Goal: Task Accomplishment & Management: Complete application form

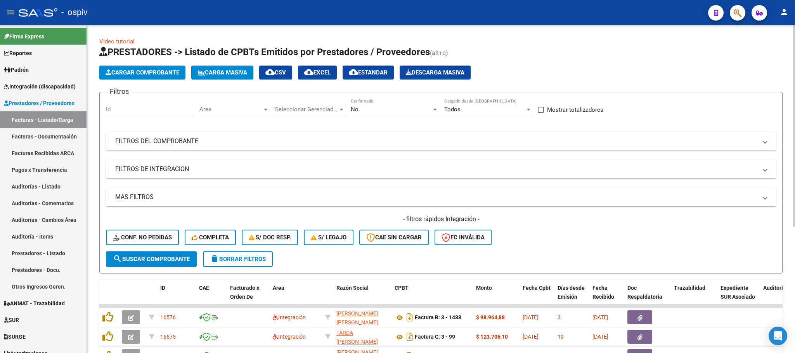
click at [301, 136] on span "FILTROS DEL COMPROBANTE" at bounding box center [439, 141] width 648 height 9
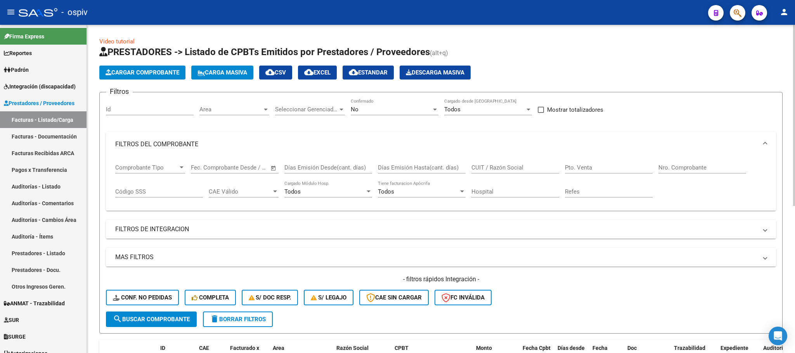
click at [301, 136] on input "Nro. Comprobante" at bounding box center [702, 167] width 88 height 7
type input "1204"
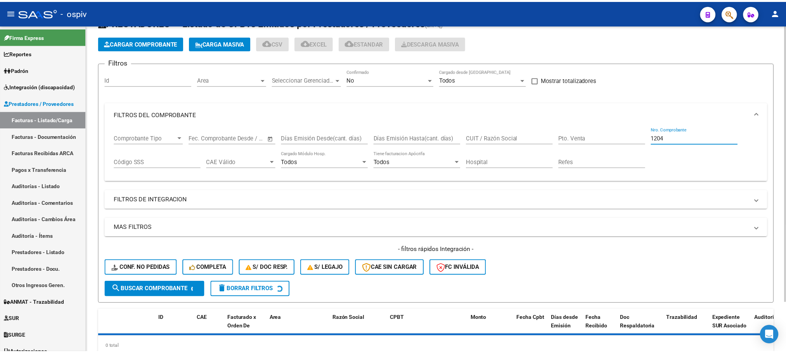
scroll to position [58, 0]
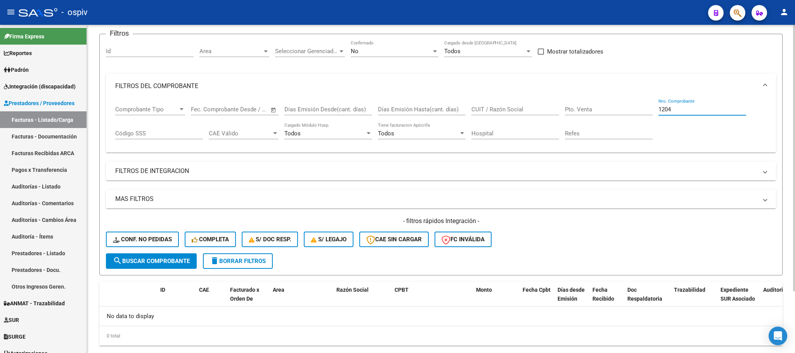
click at [301, 108] on input "1204" at bounding box center [702, 109] width 88 height 7
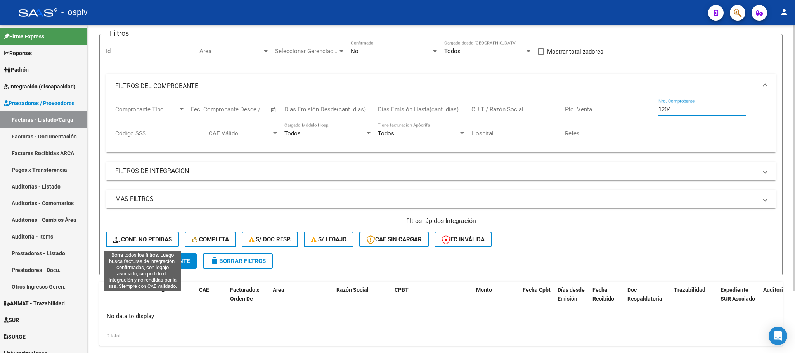
click at [150, 136] on span "Conf. no pedidas" at bounding box center [142, 239] width 59 height 7
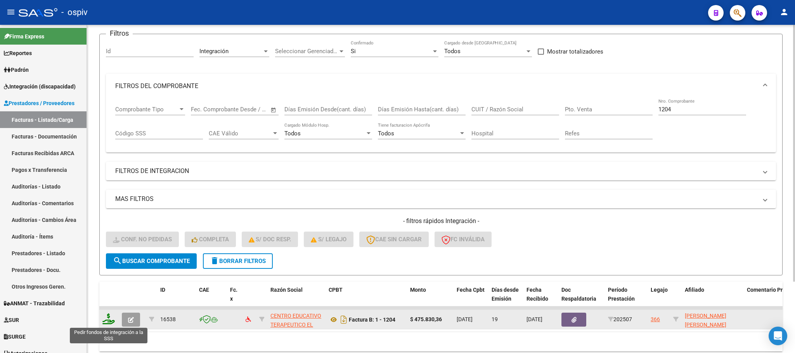
click at [108, 136] on icon at bounding box center [108, 318] width 12 height 11
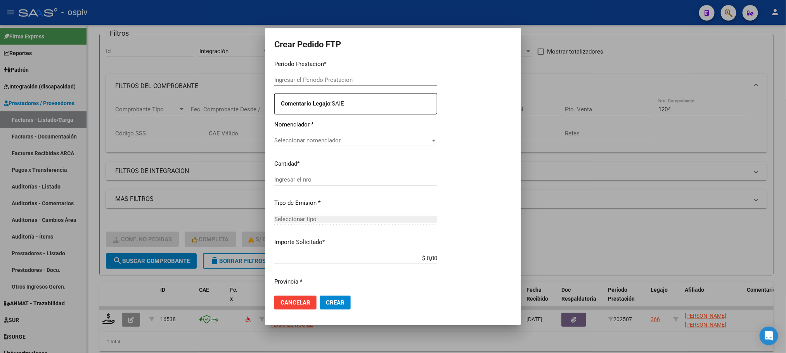
type input "202507"
type input "$ 475.830,36"
type input "ARG02000557124612023022220280222SFE168"
type input "2028-02-22"
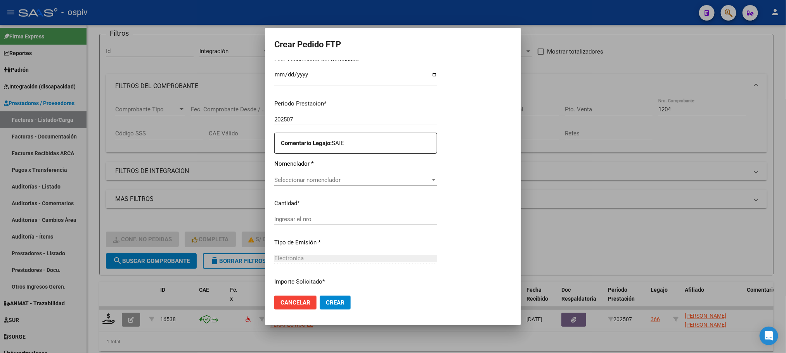
scroll to position [251, 0]
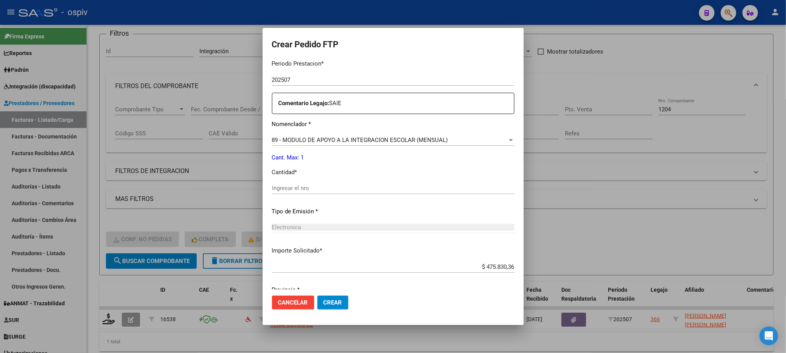
click at [301, 136] on input "Ingresar el nro" at bounding box center [393, 188] width 242 height 7
type input "1"
click at [301, 136] on button "Crear" at bounding box center [332, 303] width 31 height 14
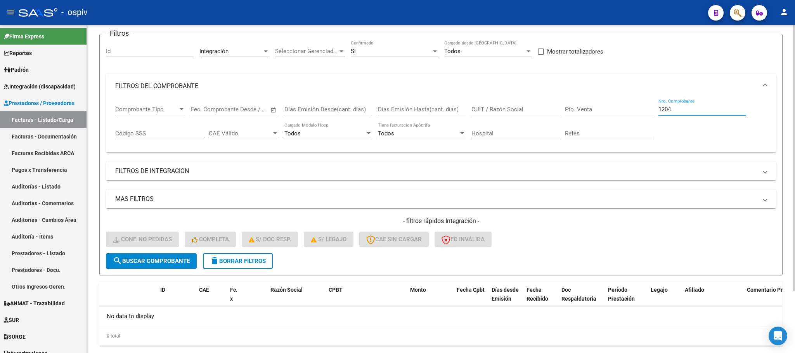
click at [301, 109] on input "1204" at bounding box center [702, 109] width 88 height 7
type input "1"
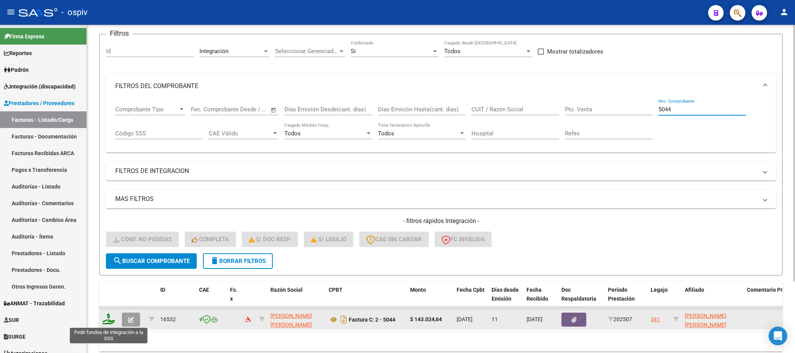
type input "5044"
click at [109, 136] on icon at bounding box center [108, 318] width 12 height 11
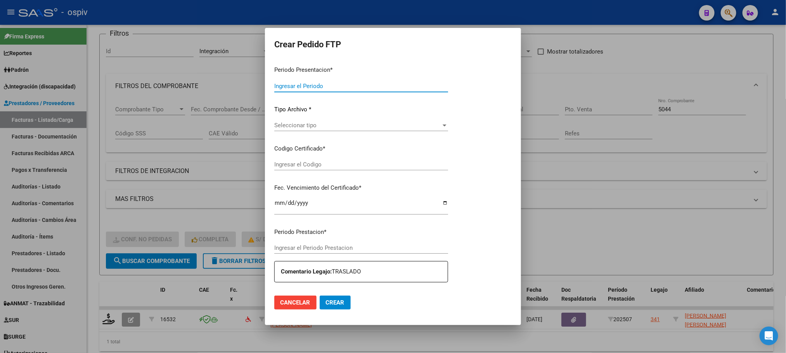
type input "202507"
type input "$ 143.024,64"
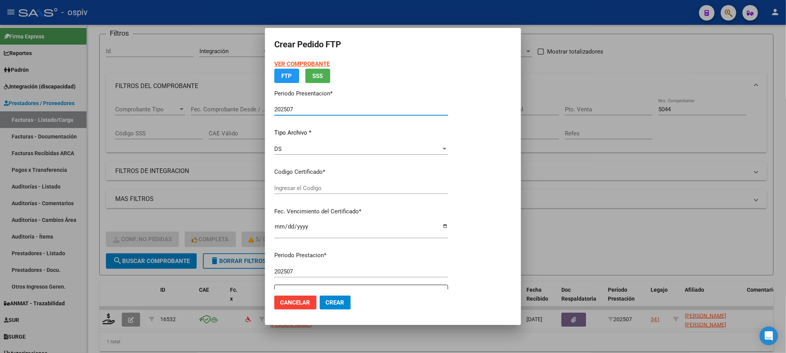
type input "ARG02000507817642022092120270921BS370"
type input "2027-09-21"
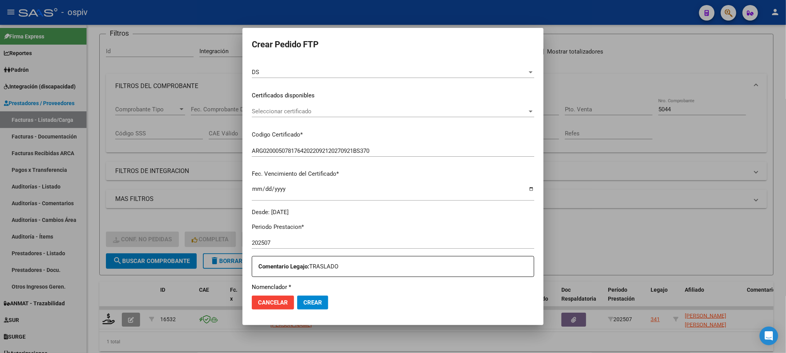
scroll to position [194, 0]
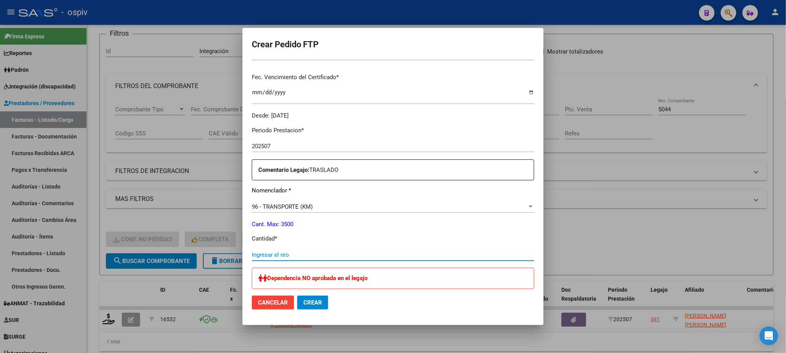
click at [301, 136] on input "Ingresar el nro" at bounding box center [393, 254] width 282 height 7
type input "264"
click at [297, 136] on button "Crear" at bounding box center [312, 303] width 31 height 14
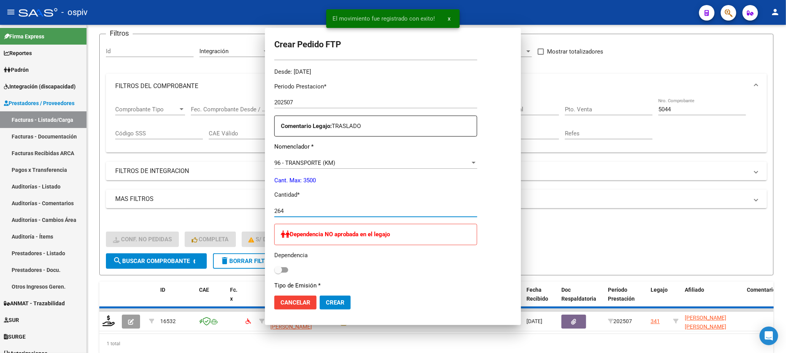
scroll to position [0, 0]
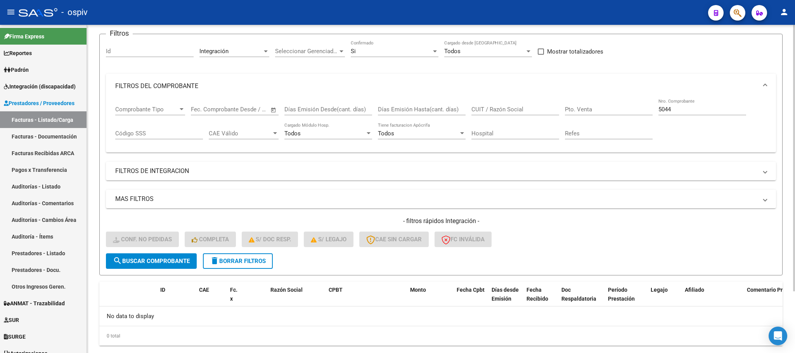
click at [301, 107] on input "5044" at bounding box center [702, 109] width 88 height 7
type input "5"
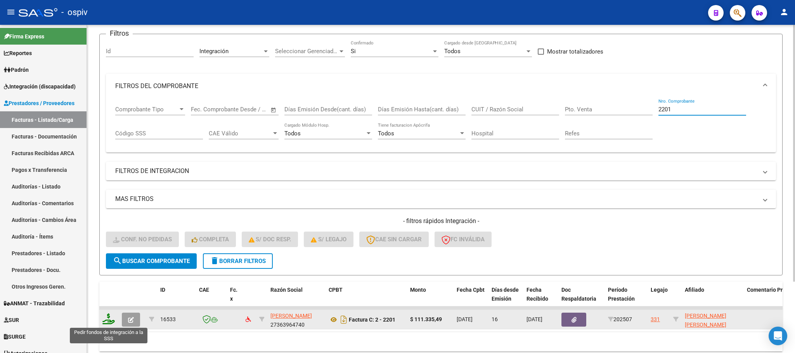
type input "2201"
click at [107, 136] on icon at bounding box center [108, 318] width 12 height 11
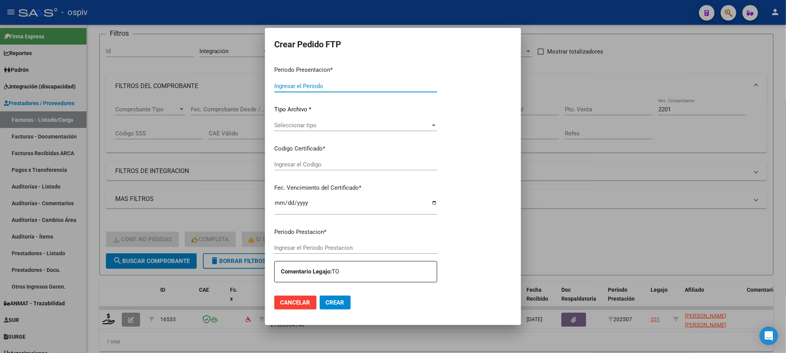
type input "202507"
type input "$ 111.335,49"
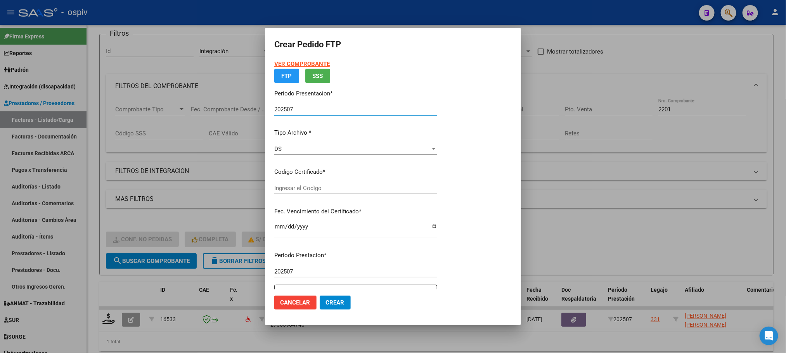
type input "ARG01000581258382023070320260703BS440"
type input "2026-07-03"
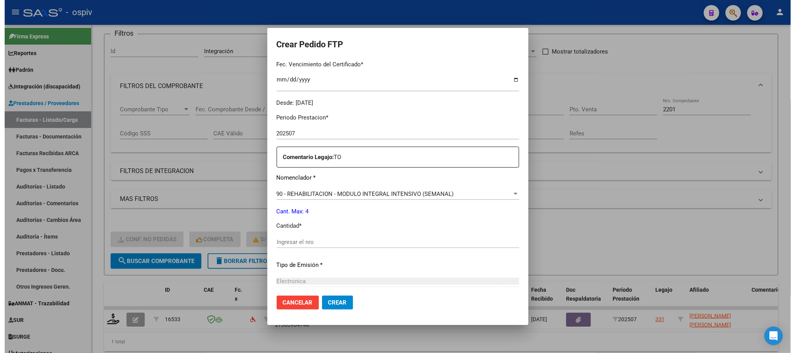
scroll to position [214, 0]
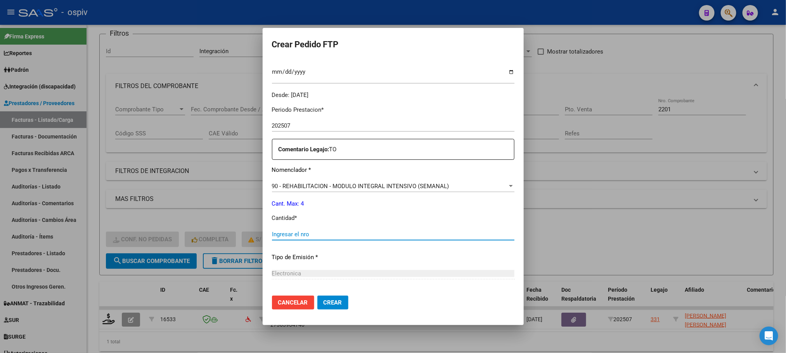
click at [301, 136] on input "Ingresar el nro" at bounding box center [393, 234] width 242 height 7
type input "4"
click at [301, 136] on button "Crear" at bounding box center [332, 303] width 31 height 14
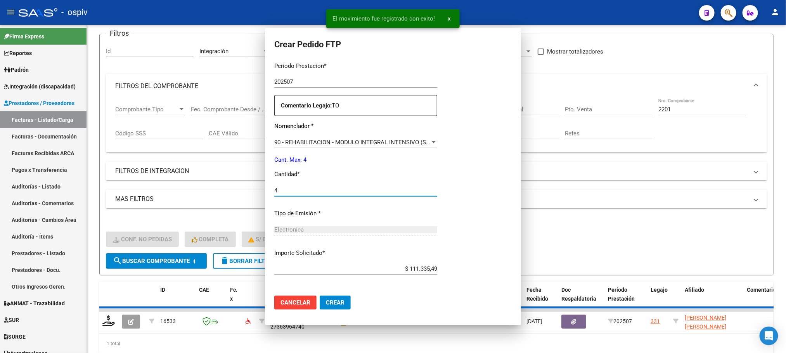
scroll to position [0, 0]
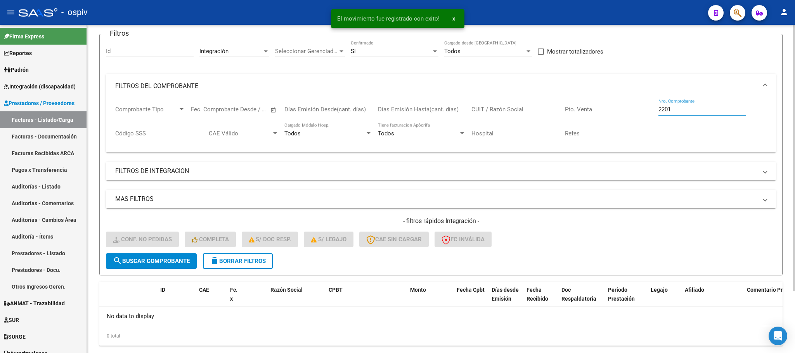
click at [301, 109] on input "2201" at bounding box center [702, 109] width 88 height 7
type input "2"
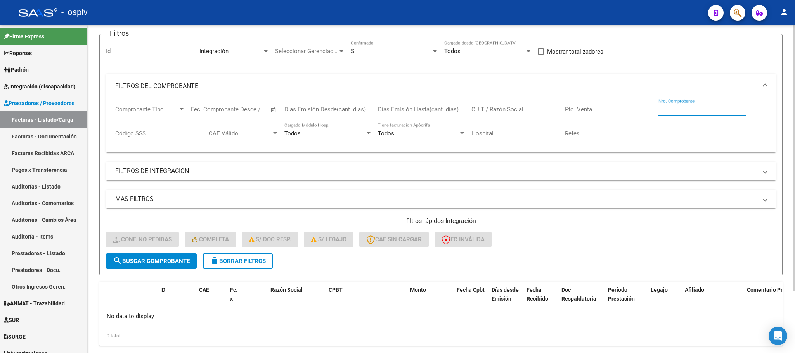
type input "5"
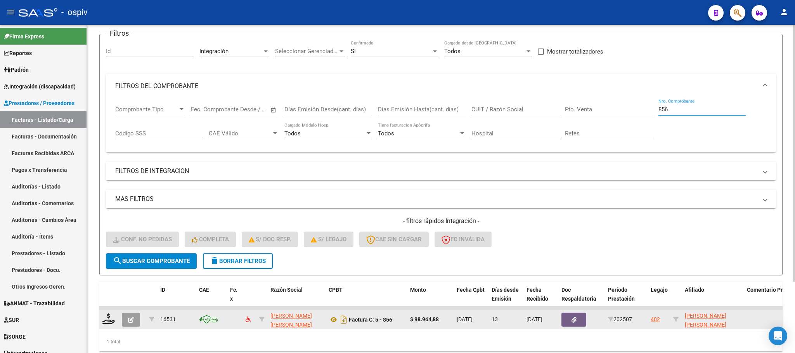
type input "856"
click at [101, 136] on datatable-body-cell at bounding box center [108, 319] width 19 height 19
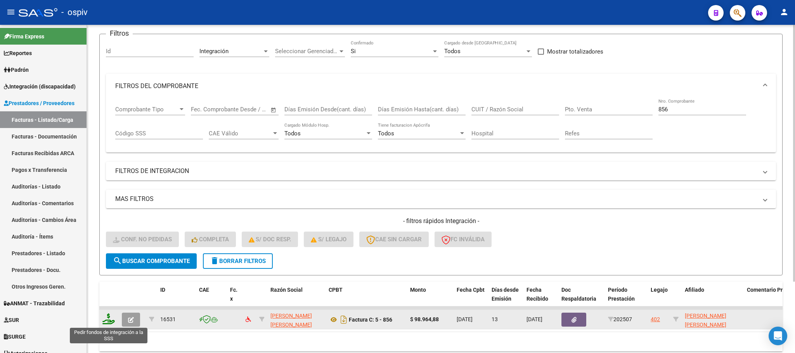
click at [110, 136] on icon at bounding box center [108, 318] width 12 height 11
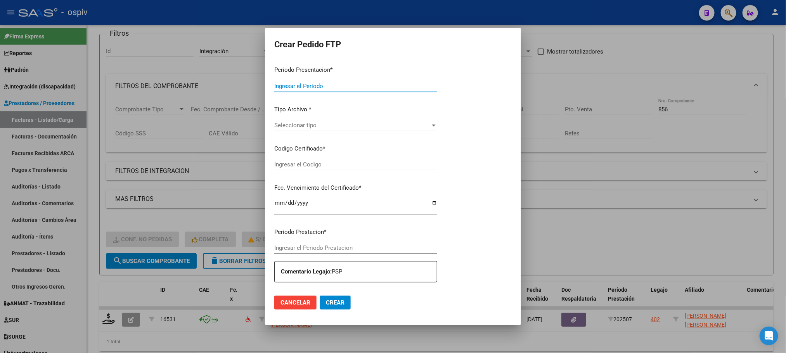
type input "202507"
type input "$ 98.964,88"
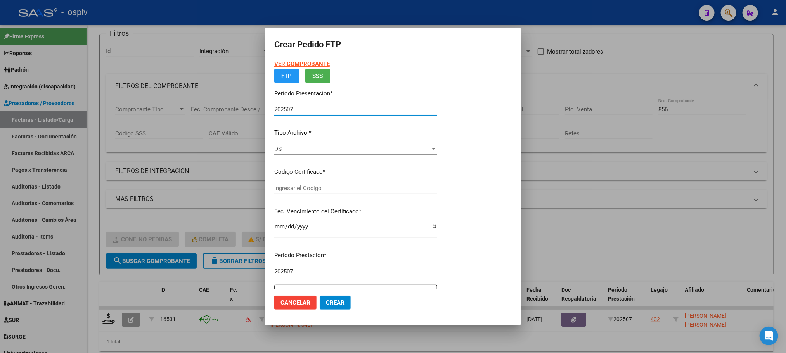
type input "arg01000590027132025020320280203bue370"
type input "2028-02-03"
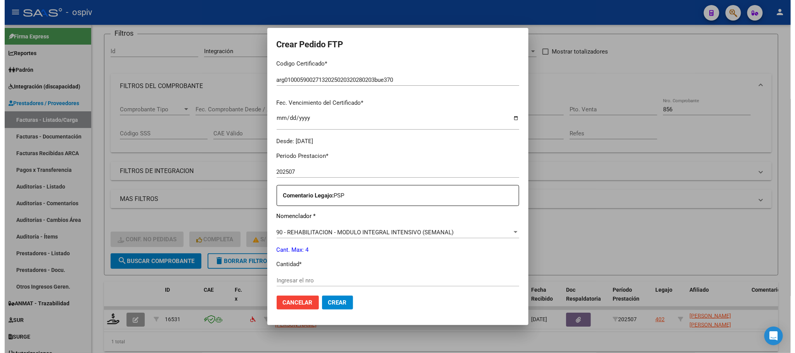
scroll to position [194, 0]
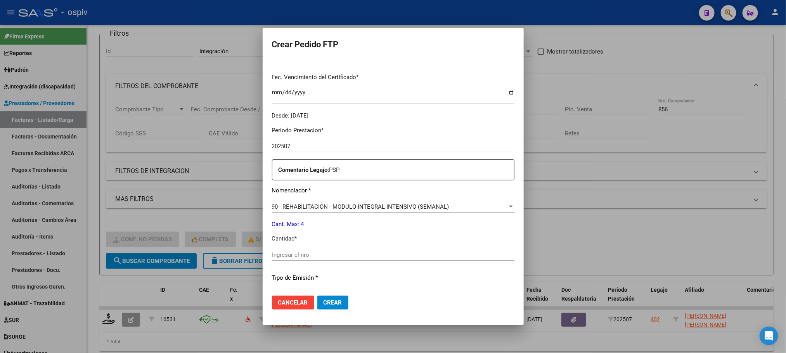
click at [301, 136] on input "Ingresar el nro" at bounding box center [393, 254] width 242 height 7
type input "4"
click at [301, 136] on button "Crear" at bounding box center [332, 303] width 31 height 14
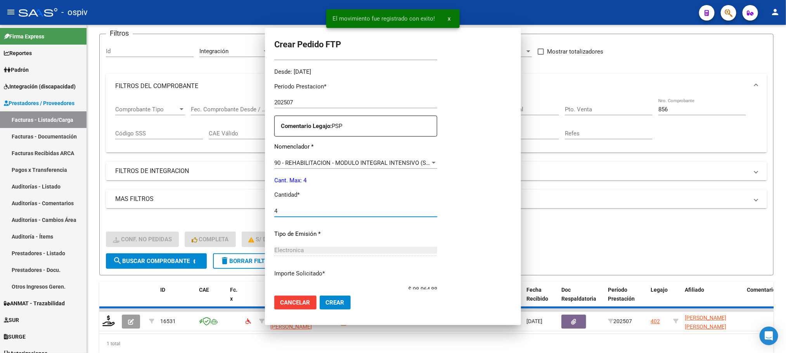
scroll to position [0, 0]
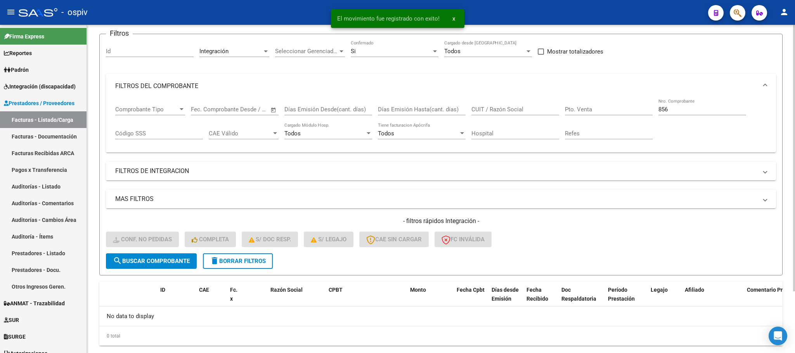
click at [301, 111] on input "856" at bounding box center [702, 109] width 88 height 7
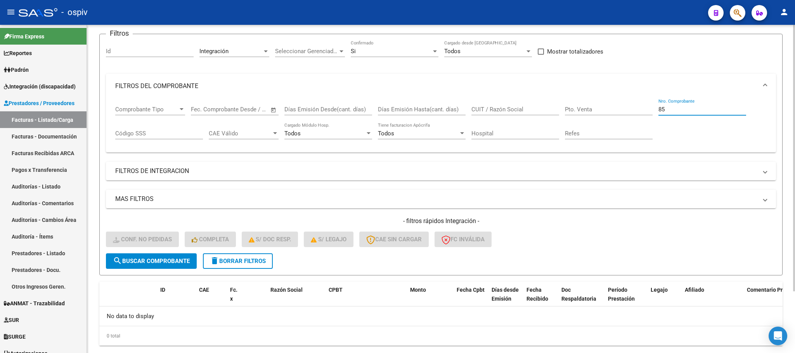
type input "8"
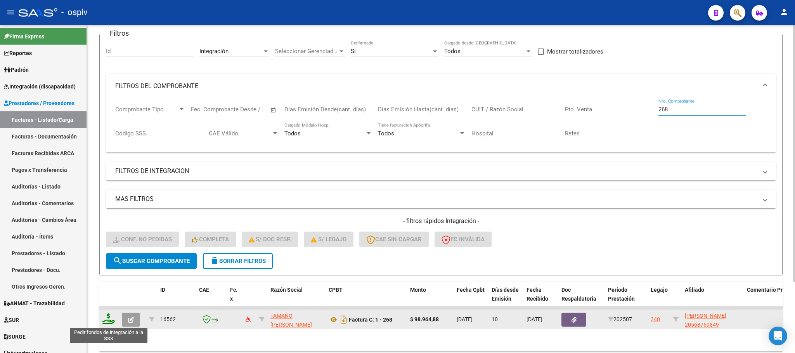
type input "268"
click at [111, 136] on icon at bounding box center [108, 318] width 12 height 11
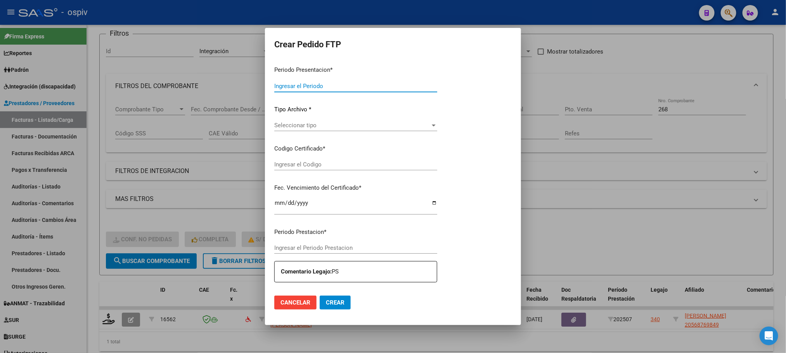
type input "202507"
type input "$ 98.964,88"
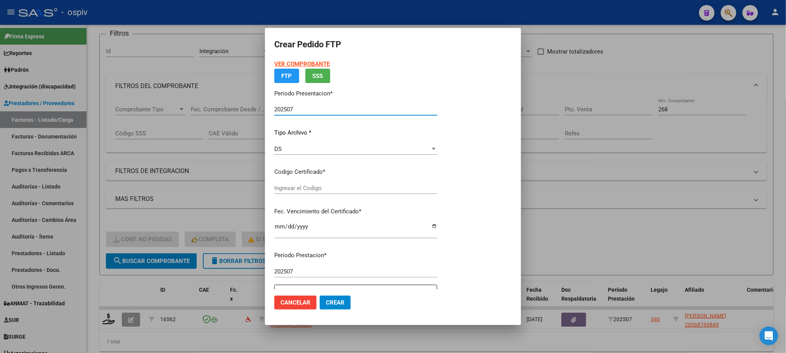
type input "ARG02000568769842022060620260606BSAS439"
type input "2026-06-06"
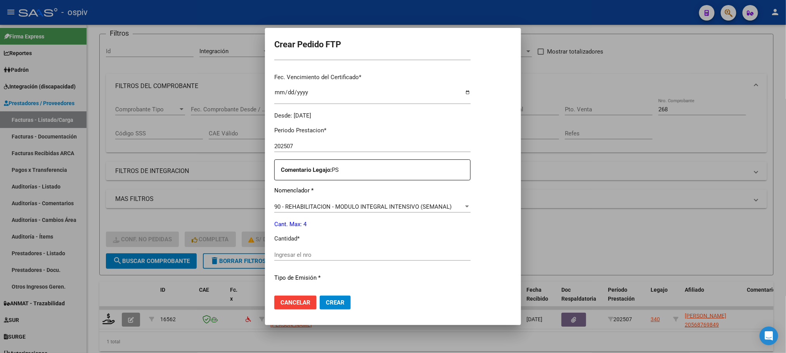
scroll to position [290, 0]
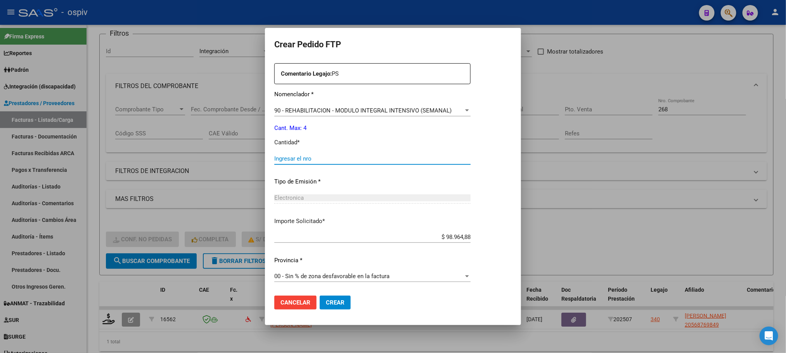
click at [301, 136] on input "Ingresar el nro" at bounding box center [372, 158] width 196 height 7
type input "4"
click at [301, 136] on button "Crear" at bounding box center [335, 303] width 31 height 14
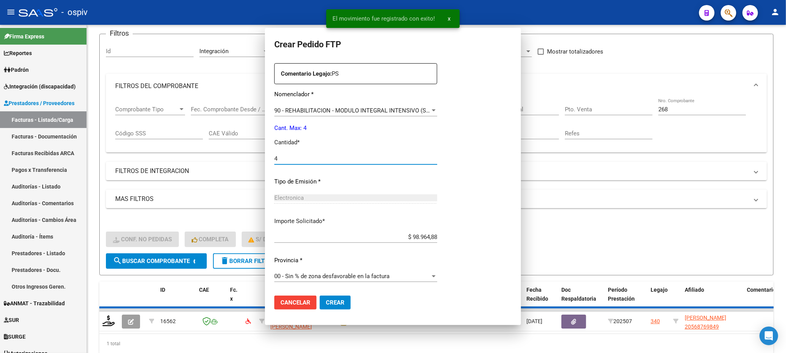
scroll to position [246, 0]
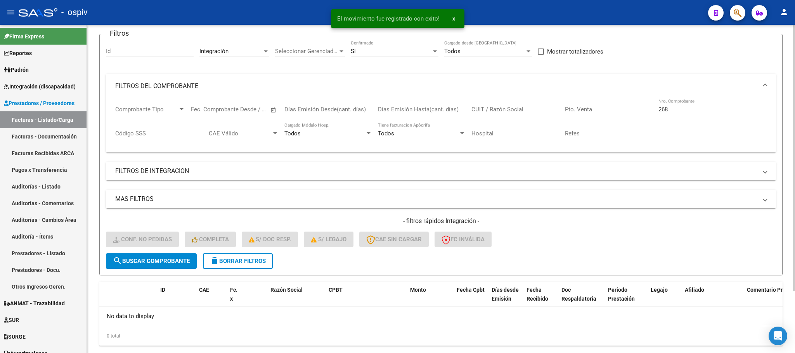
click at [301, 114] on div "268 Nro. Comprobante" at bounding box center [702, 107] width 88 height 17
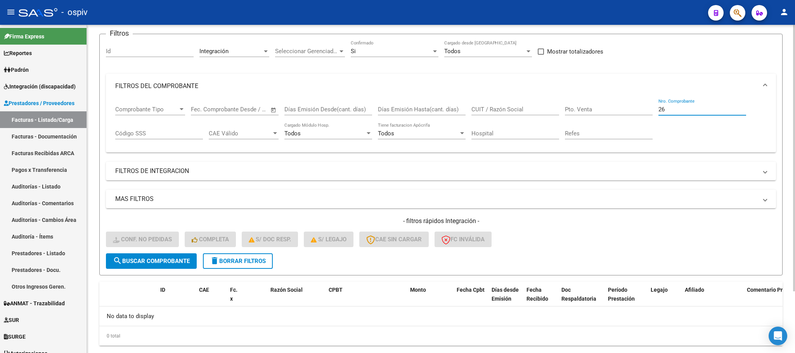
type input "2"
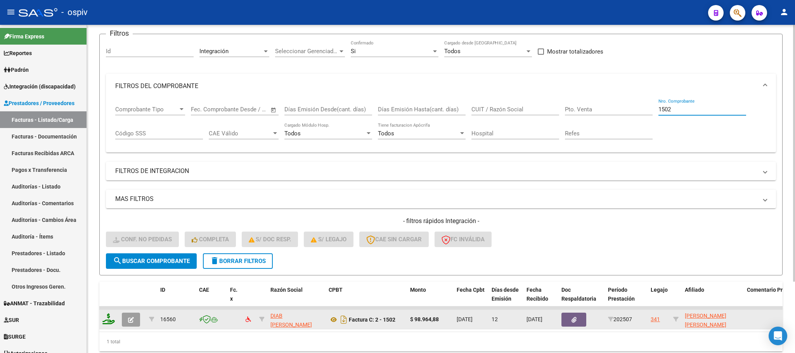
type input "1502"
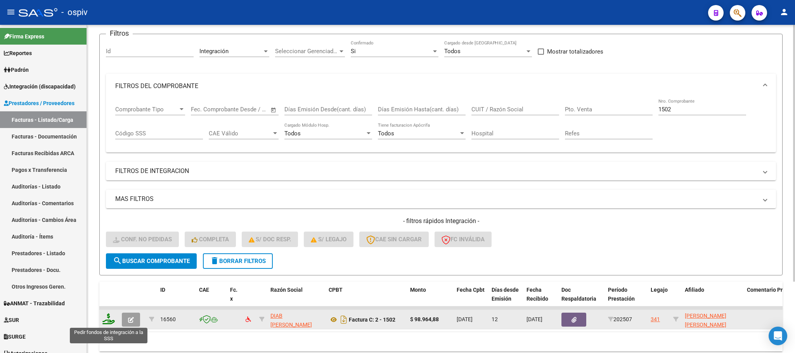
click at [112, 136] on icon at bounding box center [108, 318] width 12 height 11
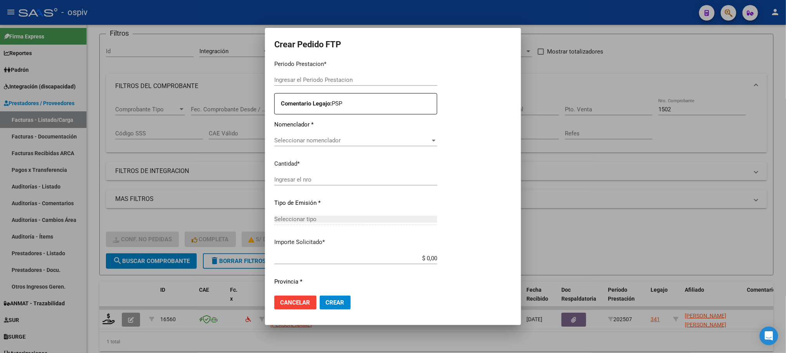
type input "202507"
type input "$ 98.964,88"
type input "ARG02000507817642022092120270921BS370"
type input "2027-09-21"
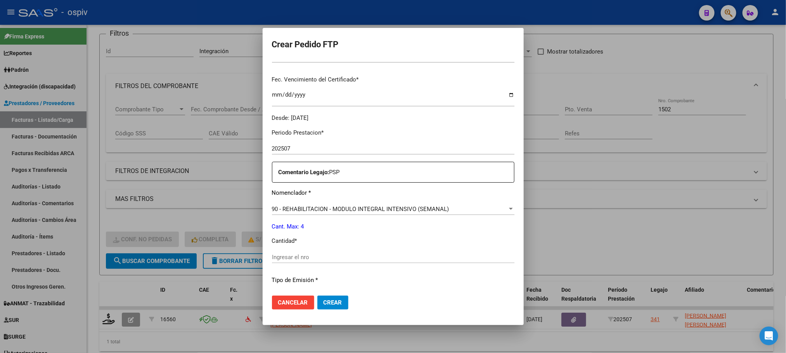
scroll to position [260, 0]
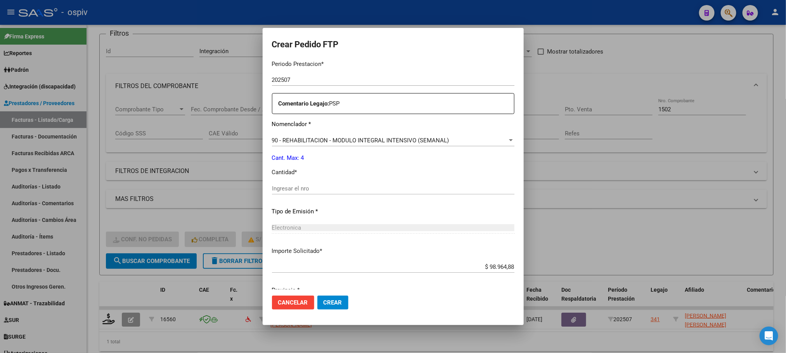
click at [301, 136] on input "Ingresar el nro" at bounding box center [393, 188] width 242 height 7
type input "4"
click at [301, 136] on button "Crear" at bounding box center [332, 303] width 31 height 14
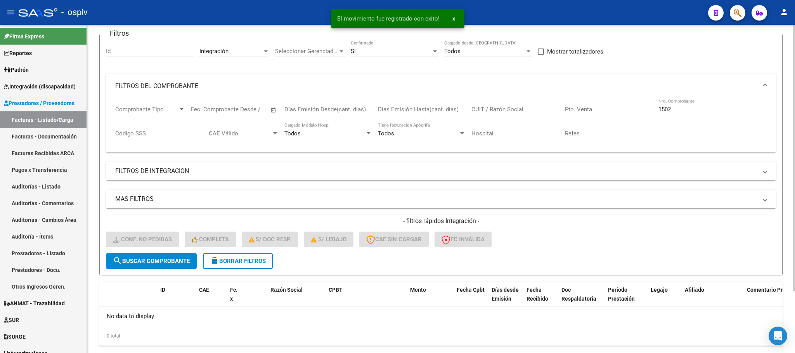
click at [301, 109] on input "1502" at bounding box center [702, 109] width 88 height 7
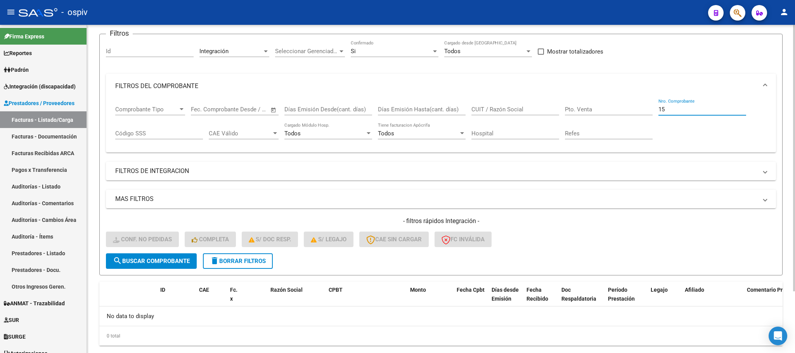
type input "1"
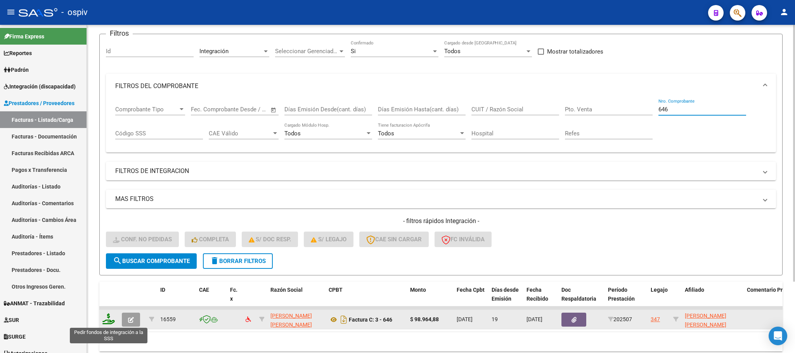
type input "646"
click at [105, 136] on icon at bounding box center [108, 318] width 12 height 11
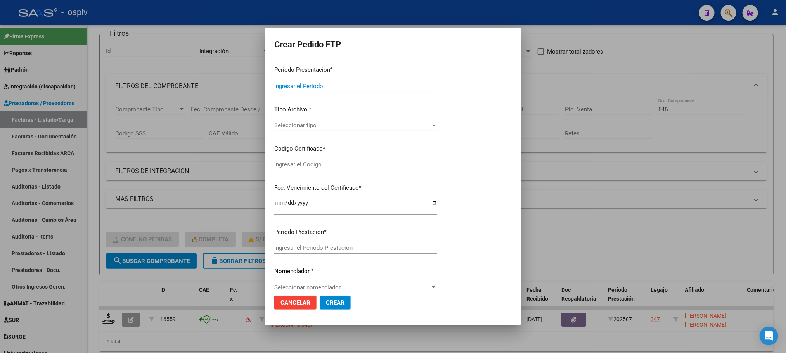
type input "202507"
type input "$ 98.964,88"
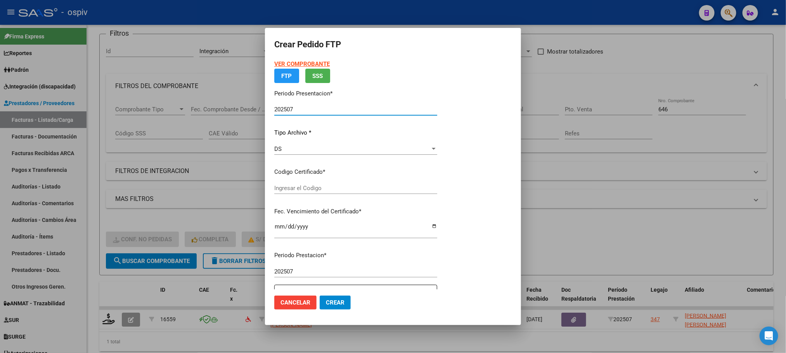
type input "ARG02000576301482023022320260223BSAS317"
type input "2026-02-23"
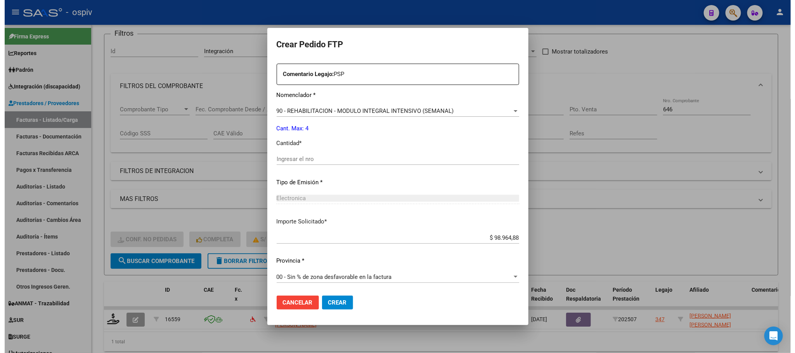
scroll to position [281, 0]
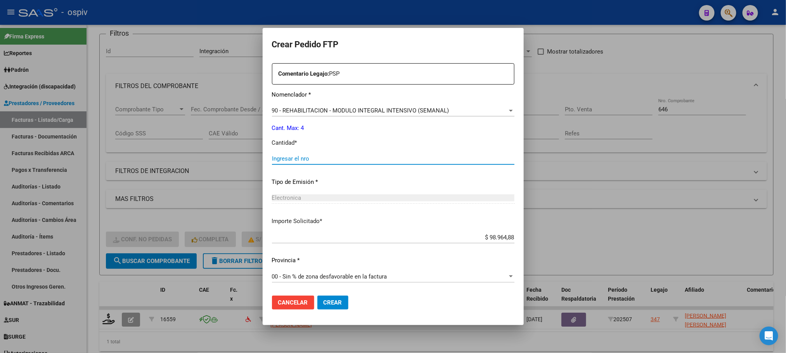
click at [301, 136] on input "Ingresar el nro" at bounding box center [393, 158] width 242 height 7
type input "4"
click at [301, 136] on button "Crear" at bounding box center [332, 303] width 31 height 14
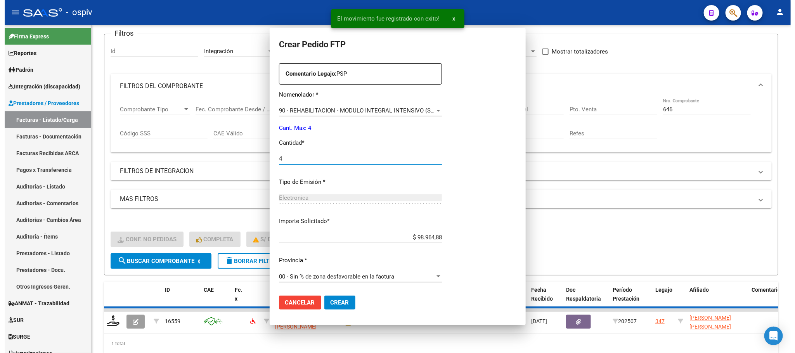
scroll to position [0, 0]
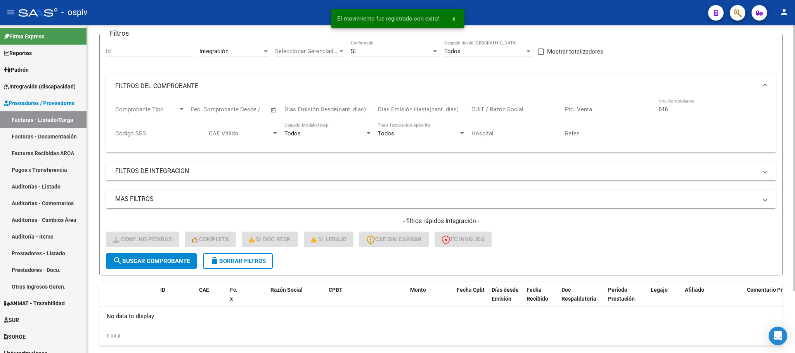
click at [301, 106] on input "646" at bounding box center [702, 109] width 88 height 7
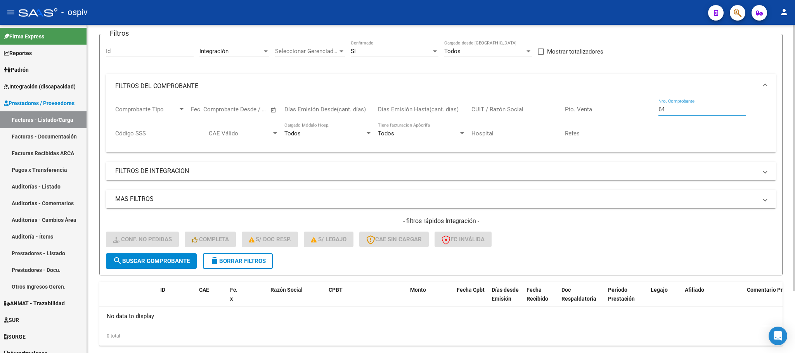
type input "6"
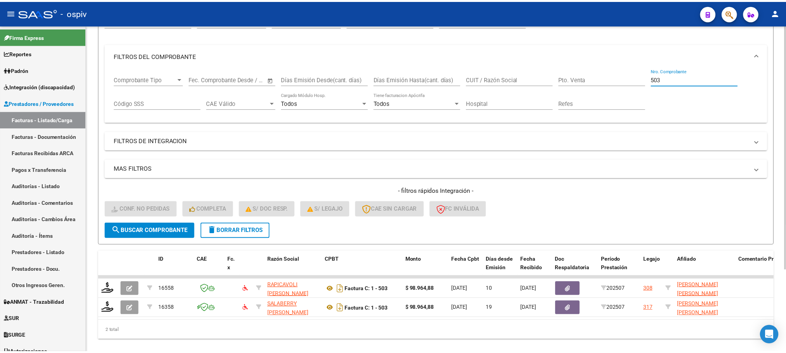
scroll to position [111, 0]
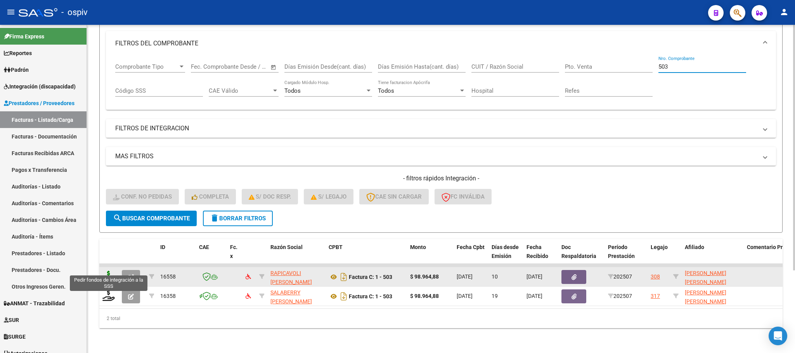
type input "503"
click at [107, 136] on icon at bounding box center [108, 276] width 12 height 11
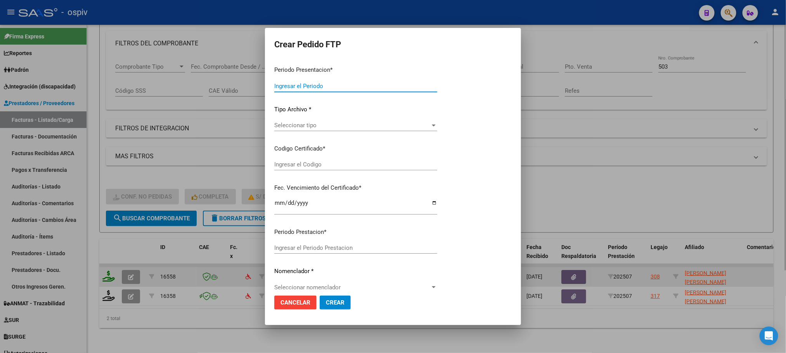
type input "202507"
type input "$ 98.964,88"
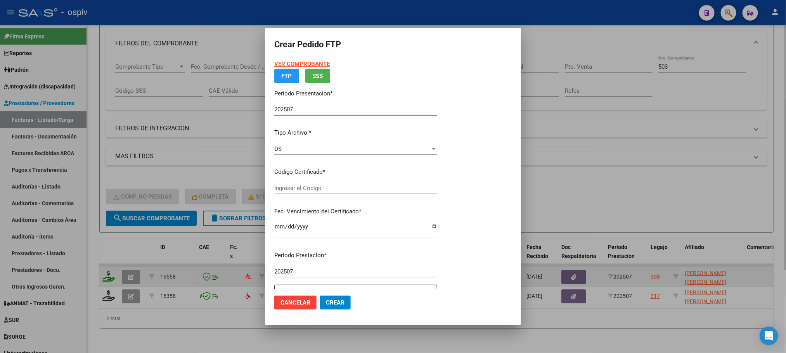
type input "ARG01000536442332022042720270427BSAS427"
type input "2027-04-27"
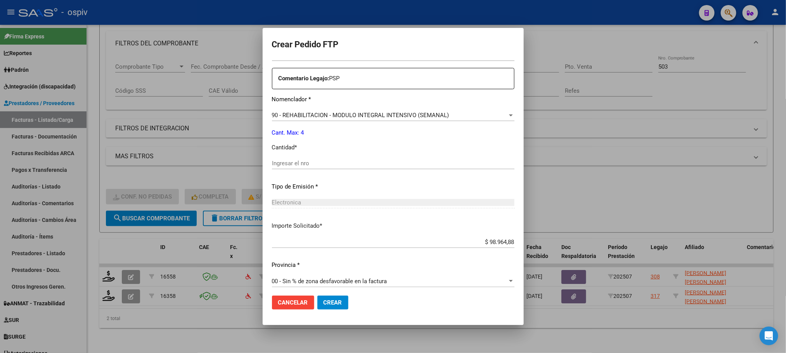
scroll to position [281, 0]
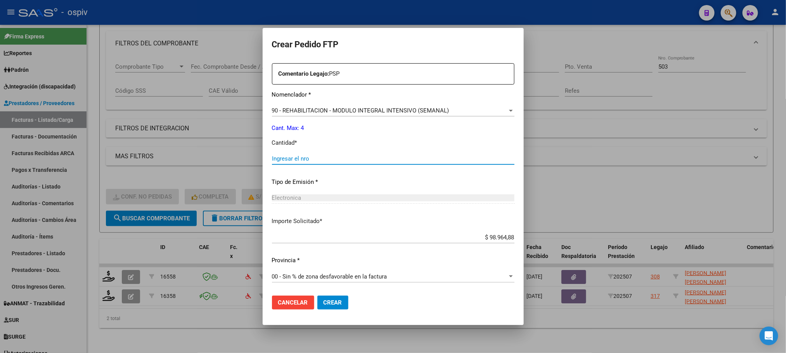
click at [301, 136] on input "Ingresar el nro" at bounding box center [393, 158] width 242 height 7
type input "4"
click at [301, 136] on button "Crear" at bounding box center [332, 303] width 31 height 14
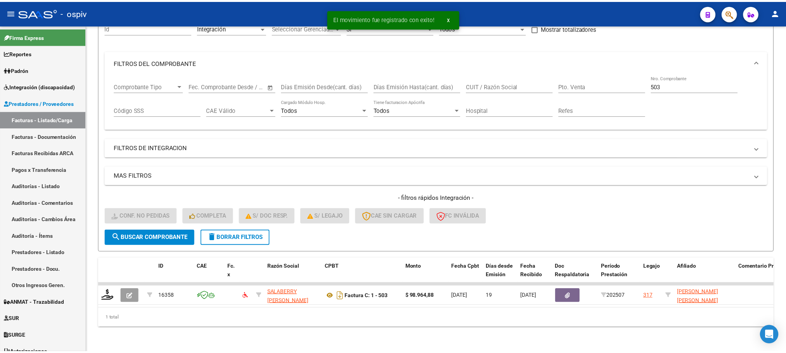
scroll to position [91, 0]
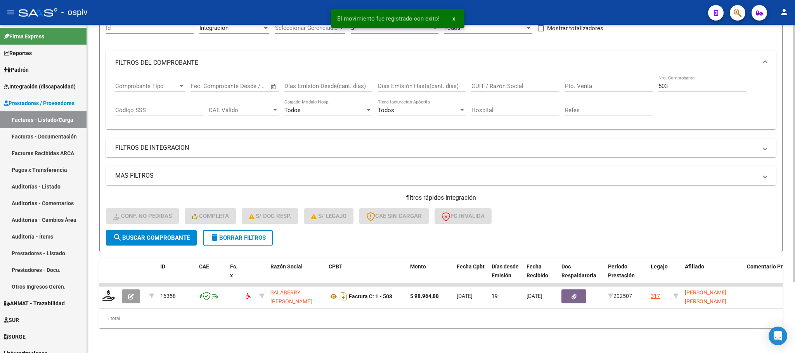
drag, startPoint x: 708, startPoint y: 74, endPoint x: 707, endPoint y: 64, distance: 9.8
click at [301, 75] on div "503 Nro. Comprobante" at bounding box center [702, 83] width 88 height 17
type input "5"
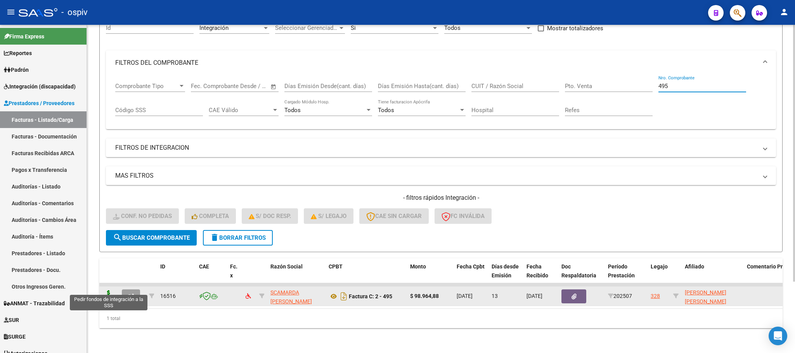
type input "495"
click at [109, 136] on icon at bounding box center [108, 295] width 12 height 11
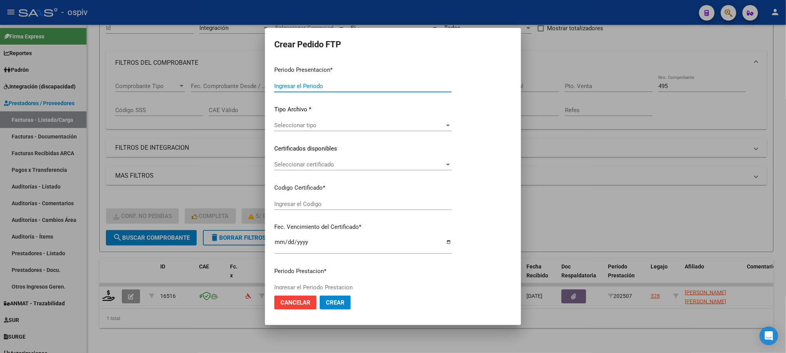
type input "202507"
type input "$ 98.964,88"
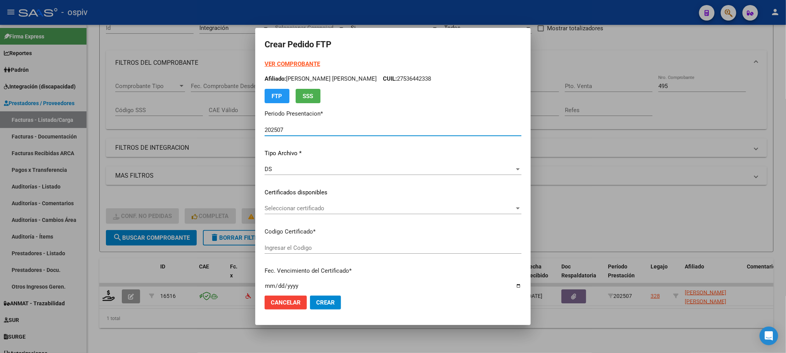
type input "ARG-02-00049430325-20201014-20251014-BS6"
type input "2025-10-14"
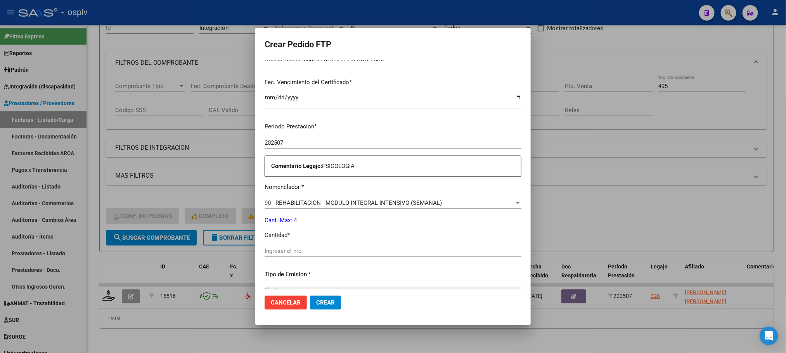
scroll to position [194, 0]
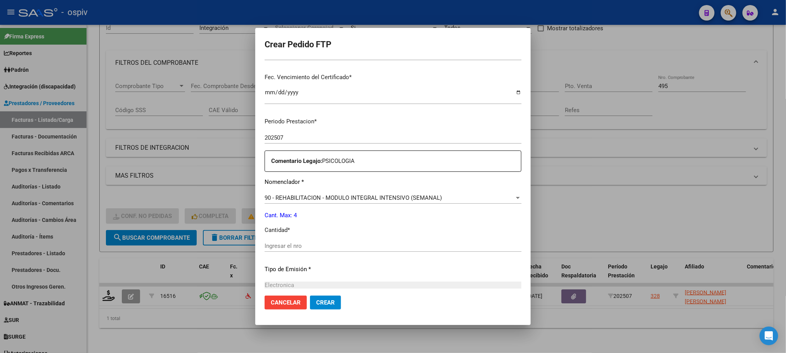
click at [301, 136] on input "Ingresar el nro" at bounding box center [392, 245] width 257 height 7
type input "4"
click at [301, 136] on button "Crear" at bounding box center [325, 303] width 31 height 14
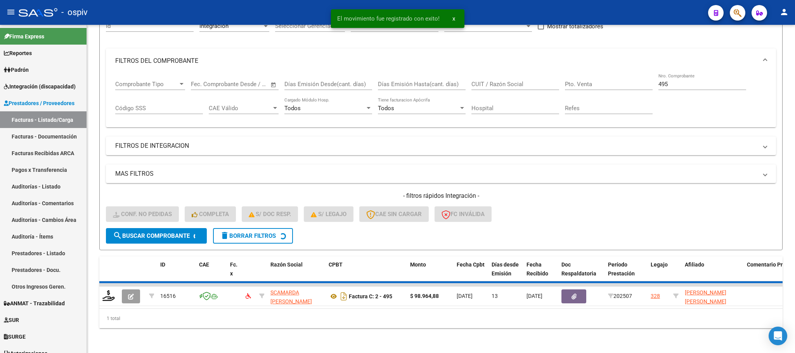
scroll to position [76, 0]
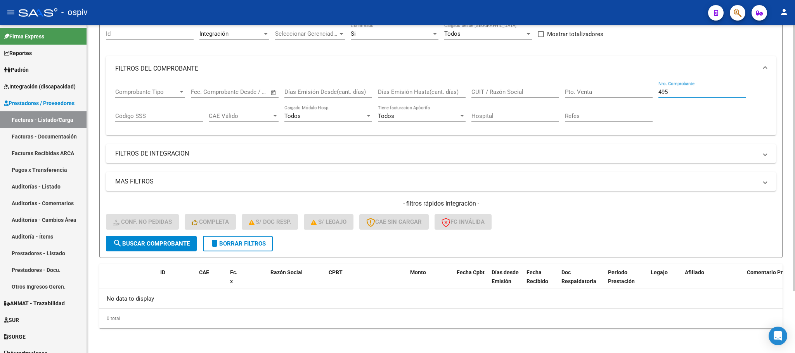
click at [301, 94] on input "495" at bounding box center [702, 91] width 88 height 7
type input "4"
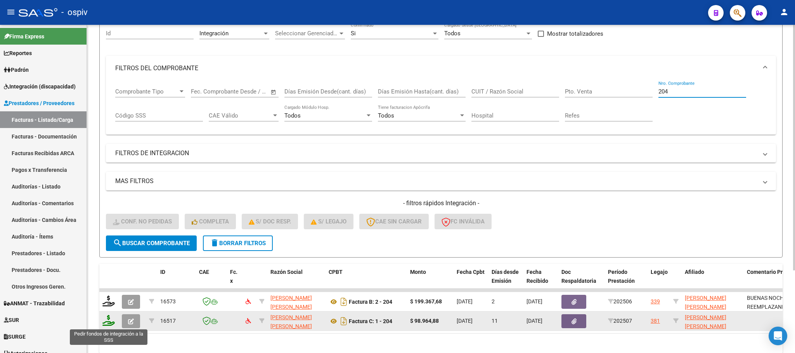
type input "204"
click at [105, 136] on icon at bounding box center [108, 320] width 12 height 11
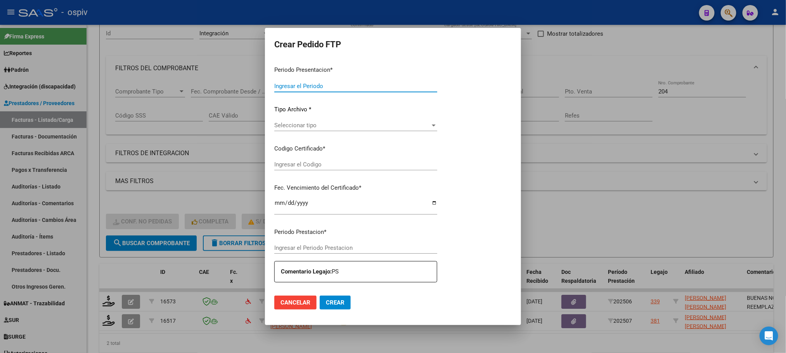
type input "202507"
type input "$ 98.964,88"
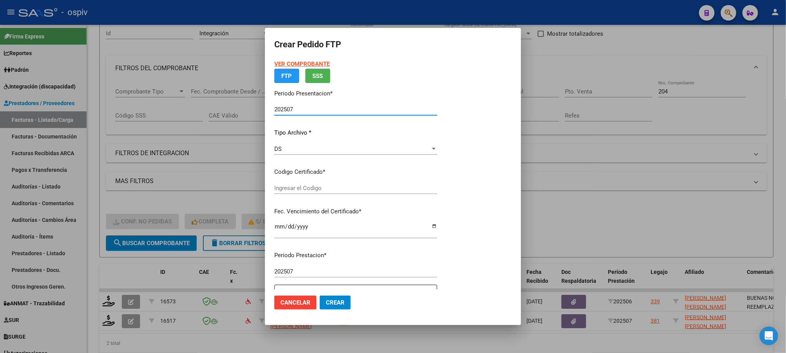
type input "ARG02000581254682024051520290515BUE437"
type input "2029-05-21"
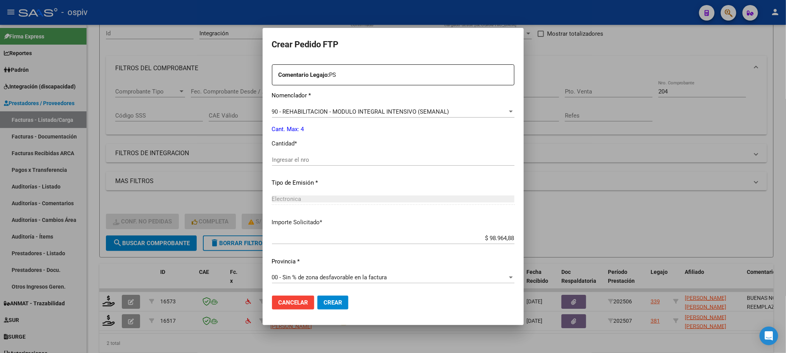
scroll to position [290, 0]
click at [301, 136] on input "Ingresar el nro" at bounding box center [393, 158] width 242 height 7
type input "4"
click at [301, 136] on button "Crear" at bounding box center [332, 303] width 31 height 14
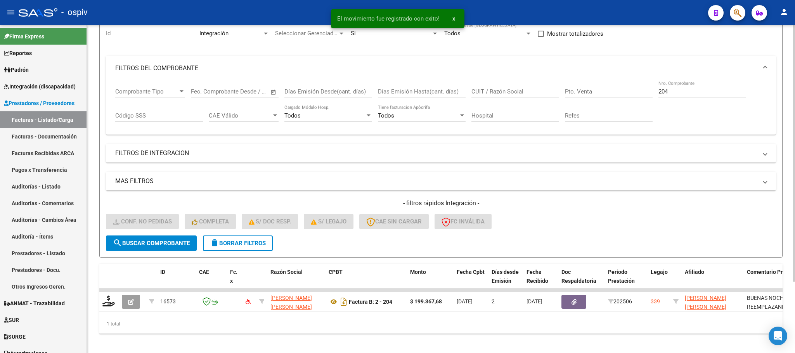
click at [301, 89] on input "204" at bounding box center [702, 91] width 88 height 7
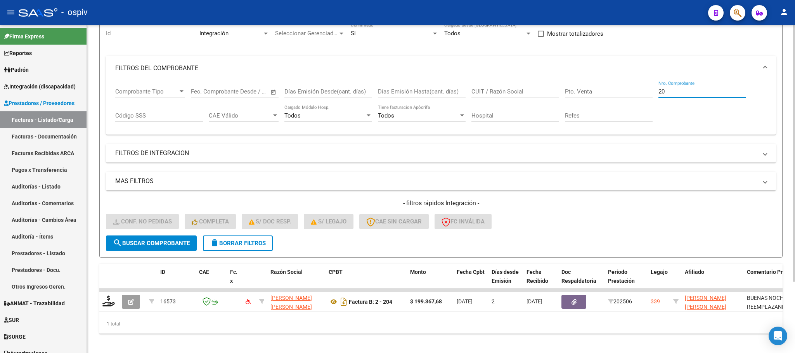
type input "2"
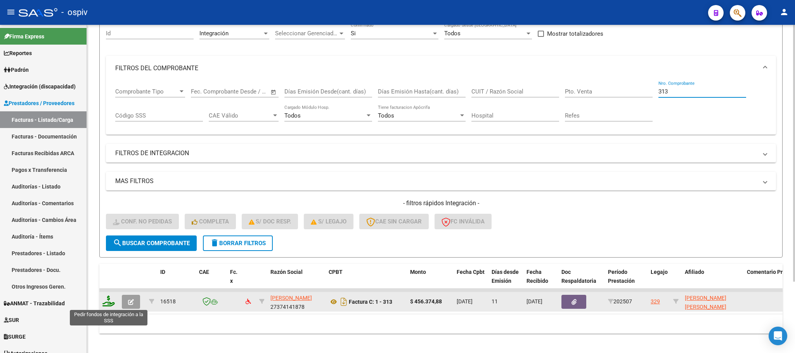
type input "313"
click at [109, 136] on icon at bounding box center [108, 301] width 12 height 11
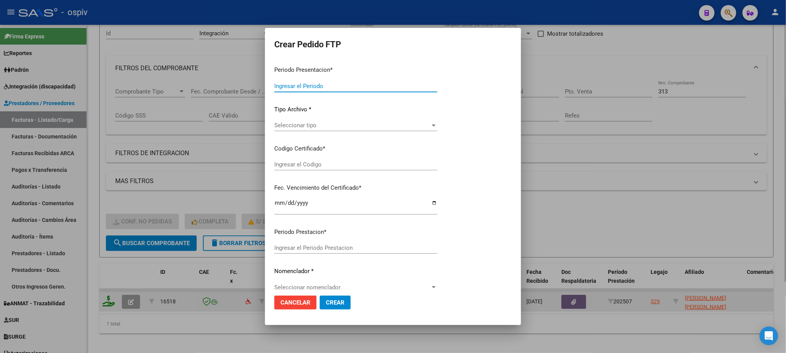
type input "202507"
type input "$ 456.374,88"
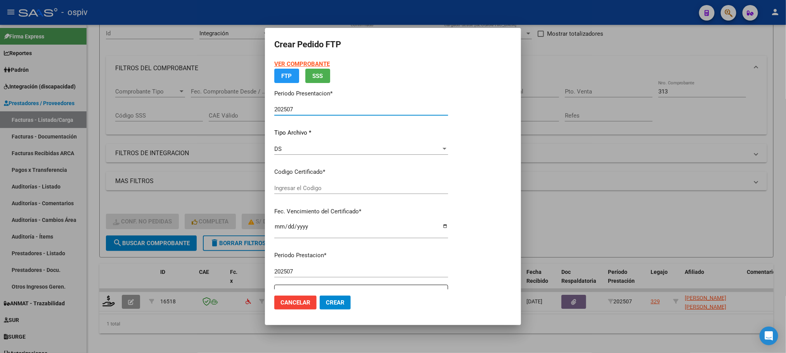
type input "ARG02000422435572016033120260331MZA202"
type input "2026-03-31"
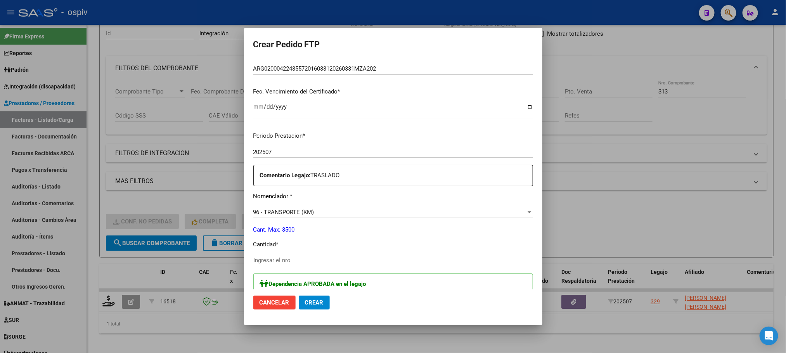
scroll to position [194, 0]
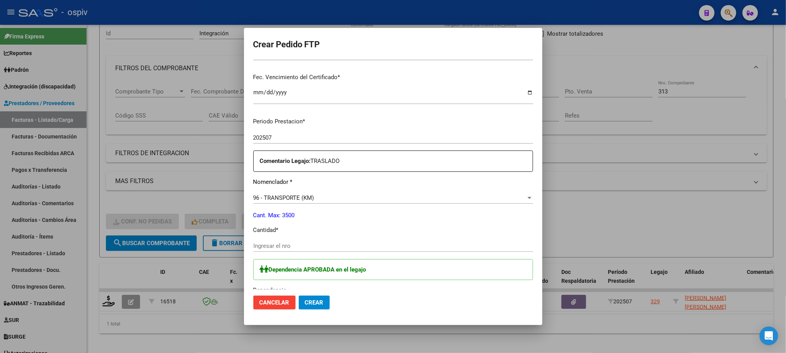
click at [301, 136] on input "Ingresar el nro" at bounding box center [393, 245] width 280 height 7
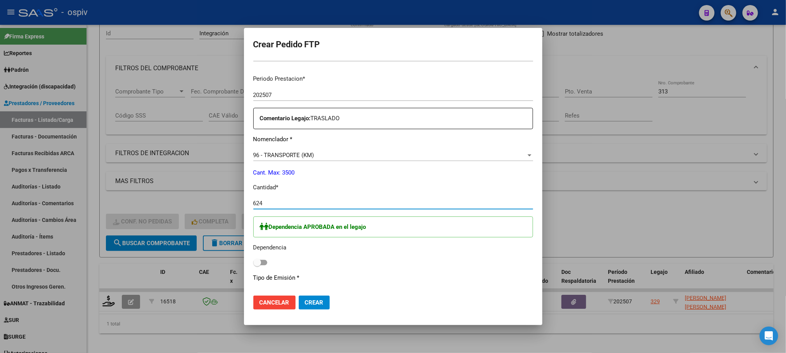
scroll to position [291, 0]
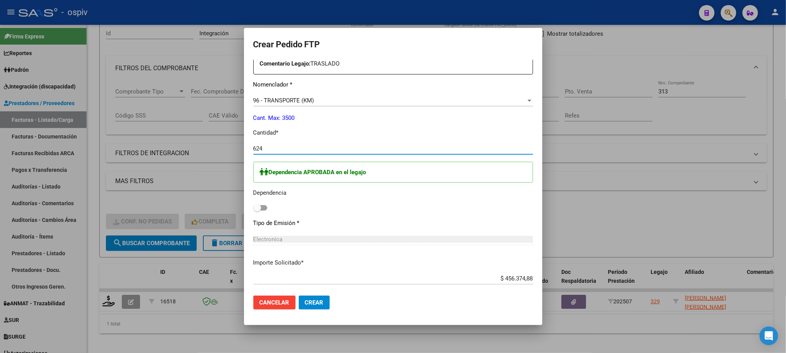
type input "624"
click at [266, 136] on span at bounding box center [260, 207] width 14 height 5
click at [257, 136] on input "checkbox" at bounding box center [257, 211] width 0 height 0
checkbox input "true"
click at [301, 136] on span "Crear" at bounding box center [314, 302] width 19 height 7
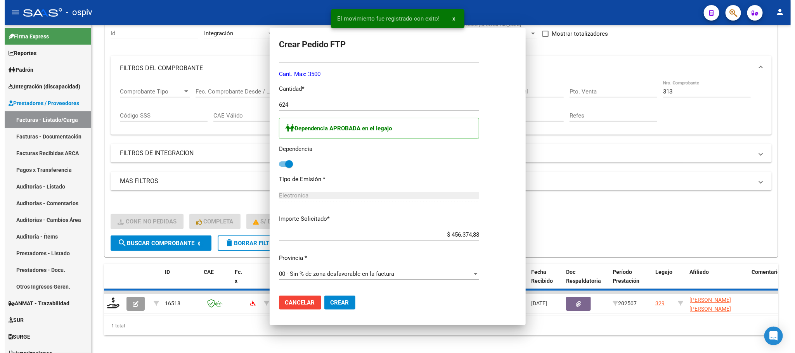
scroll to position [247, 0]
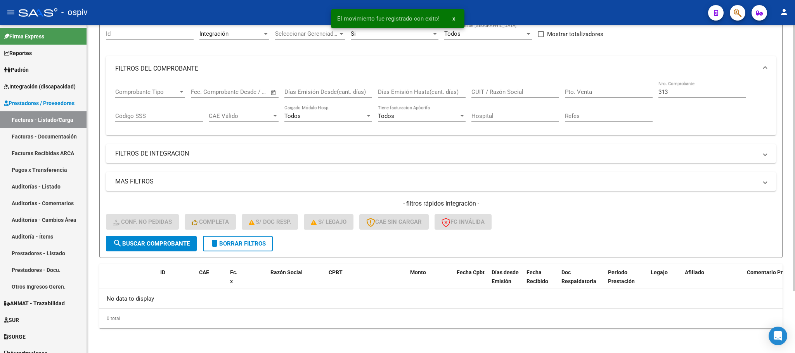
click at [301, 92] on input "313" at bounding box center [702, 91] width 88 height 7
type input "3"
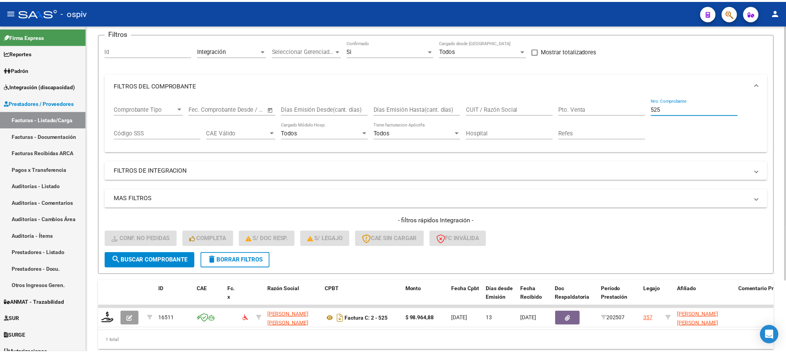
scroll to position [76, 0]
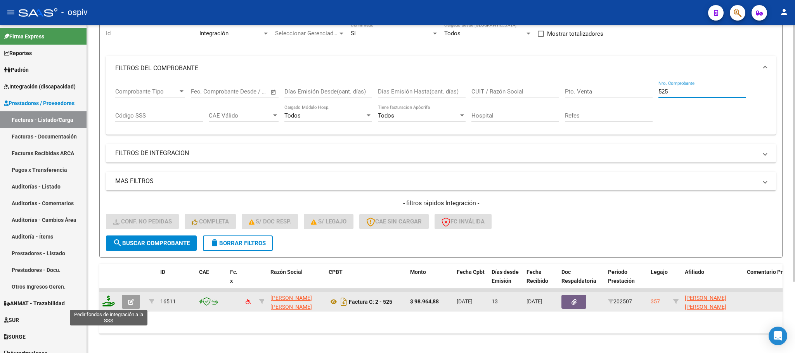
type input "525"
click at [107, 136] on icon at bounding box center [108, 301] width 12 height 11
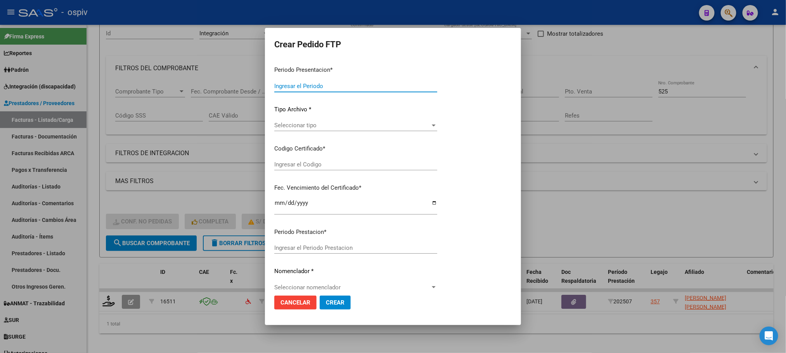
type input "202507"
type input "$ 98.964,88"
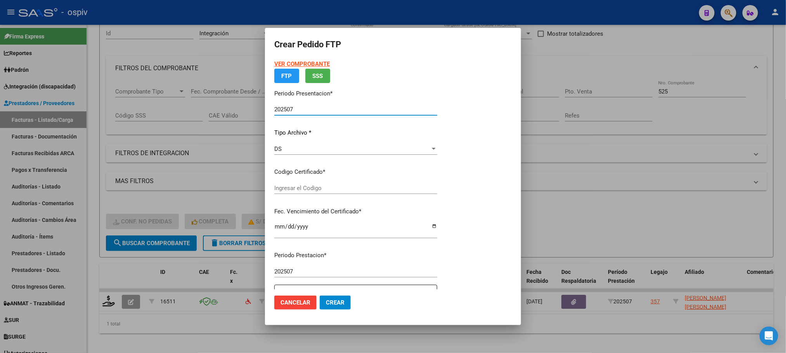
type input "arg02000546035092025081420300814bue427"
type input "2030-08-14"
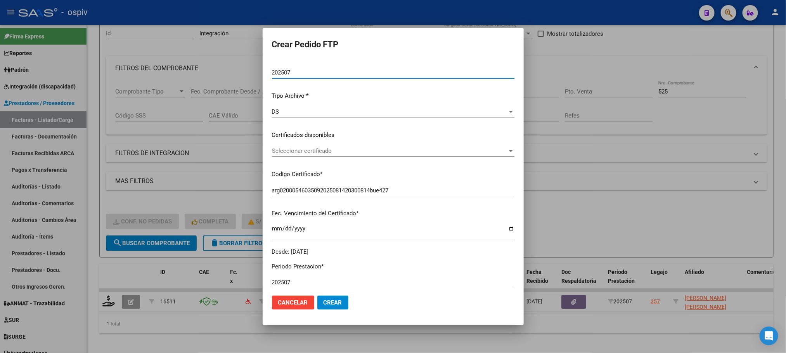
scroll to position [97, 0]
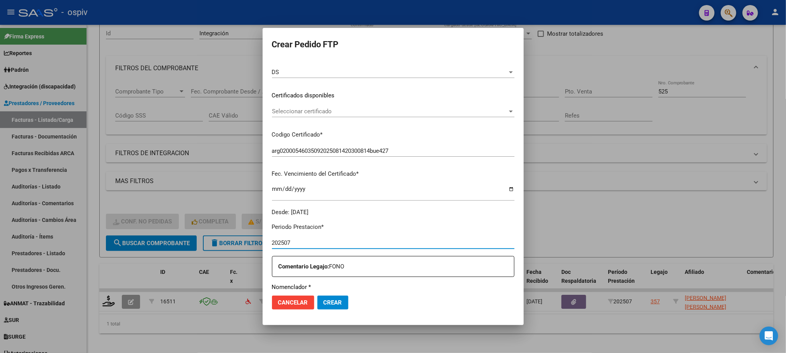
click at [301, 136] on input "202507" at bounding box center [393, 242] width 242 height 7
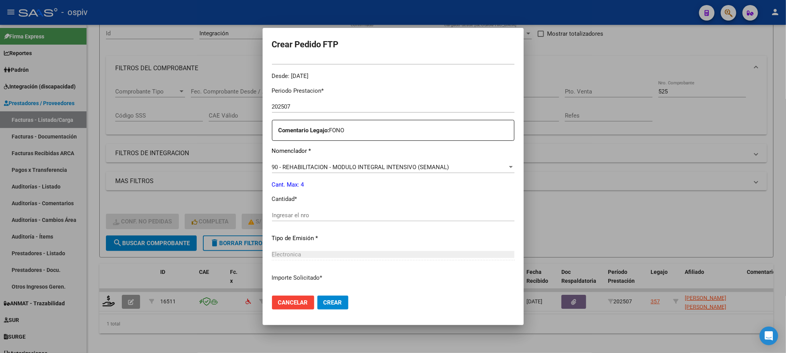
scroll to position [290, 0]
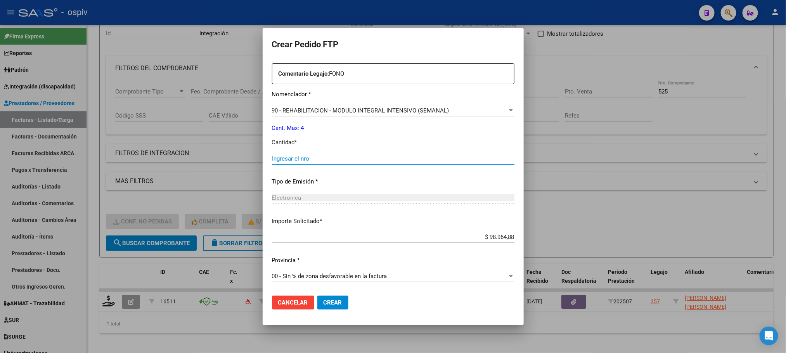
click at [301, 136] on input "Ingresar el nro" at bounding box center [393, 158] width 242 height 7
type input "4"
click at [301, 136] on button "Crear" at bounding box center [332, 303] width 31 height 14
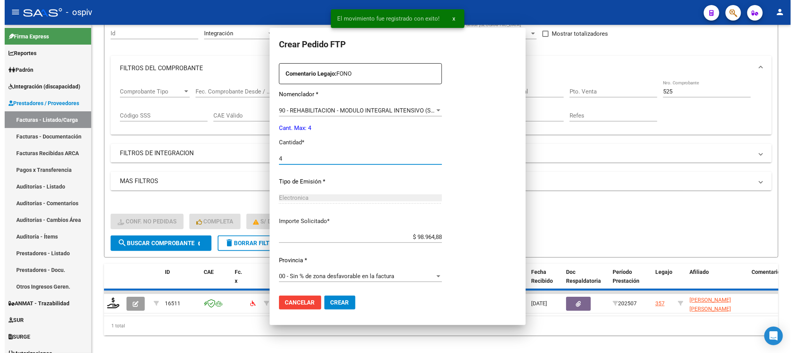
scroll to position [246, 0]
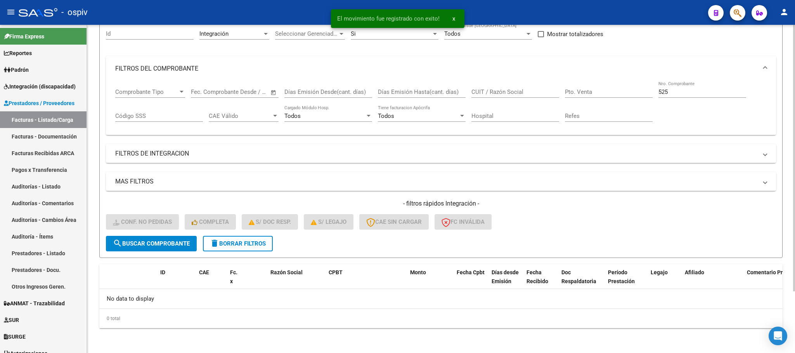
click at [301, 92] on input "525" at bounding box center [702, 91] width 88 height 7
type input "5"
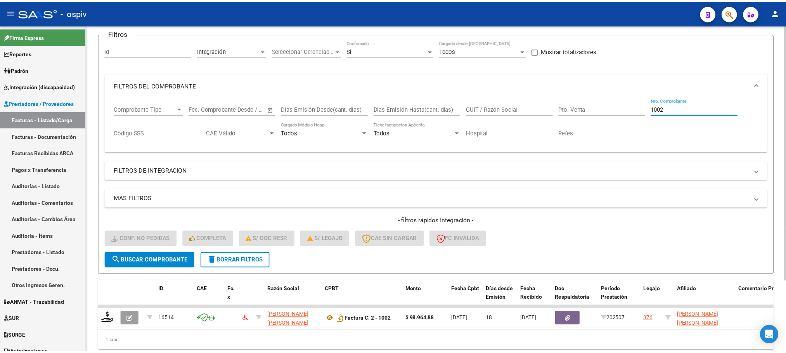
scroll to position [76, 0]
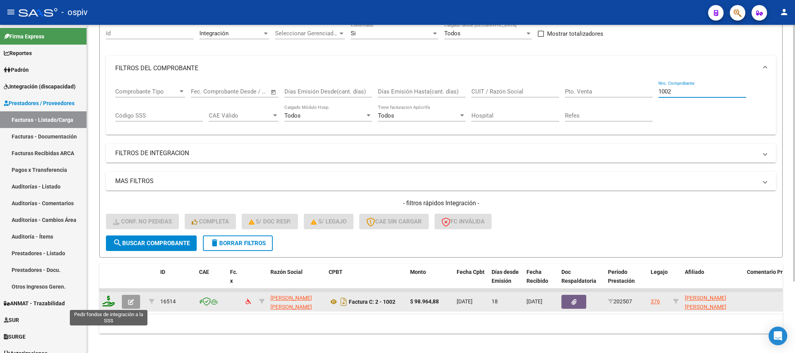
type input "1002"
click at [109, 136] on icon at bounding box center [108, 301] width 12 height 11
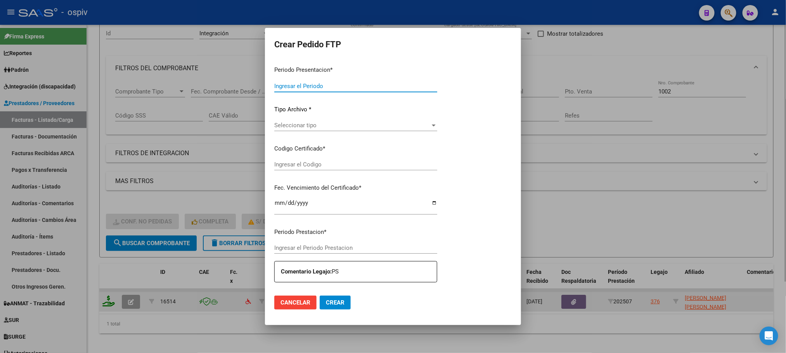
type input "202507"
type input "$ 98.964,88"
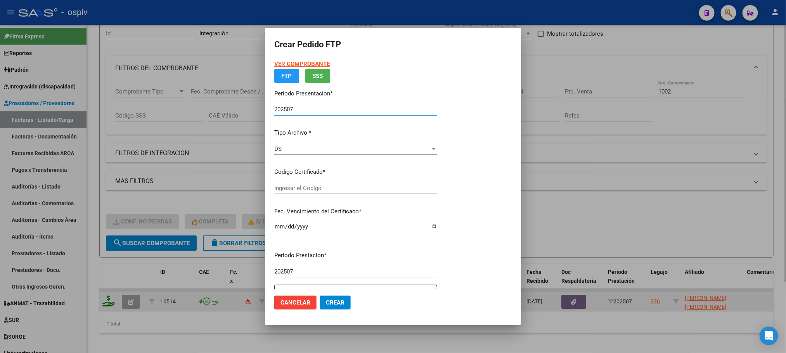
type input "ARG01000565611872023100620261006BU"
type input "2026-10-06"
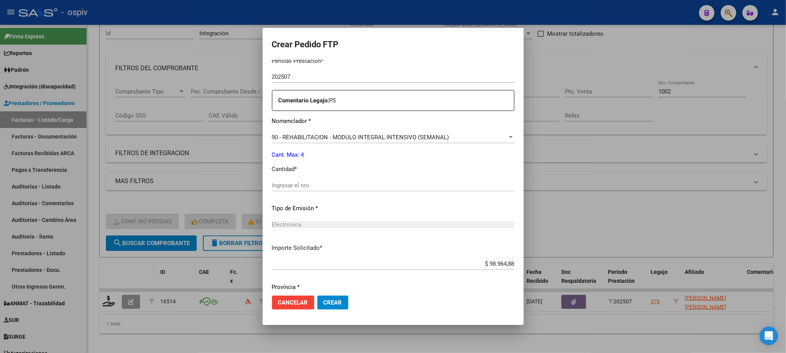
scroll to position [290, 0]
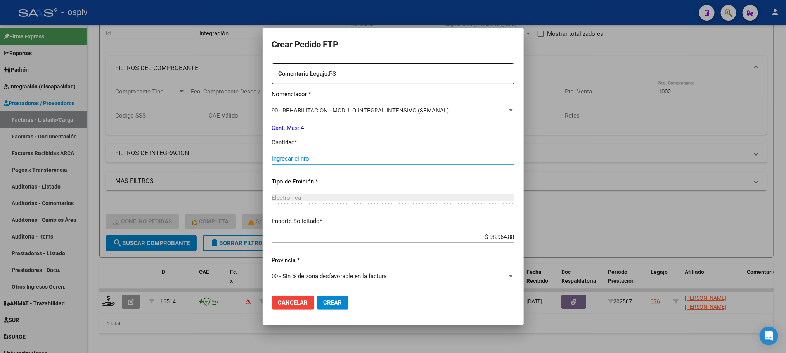
click at [301, 136] on input "Ingresar el nro" at bounding box center [393, 158] width 242 height 7
type input "4"
click at [301, 136] on button "Crear" at bounding box center [332, 303] width 31 height 14
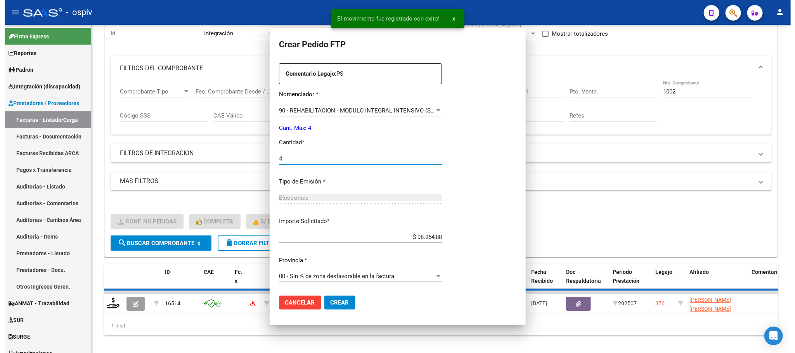
scroll to position [246, 0]
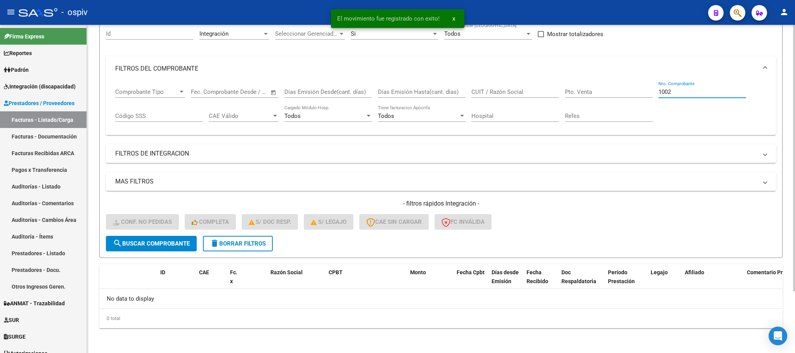
click at [301, 91] on input "1002" at bounding box center [702, 91] width 88 height 7
type input "1"
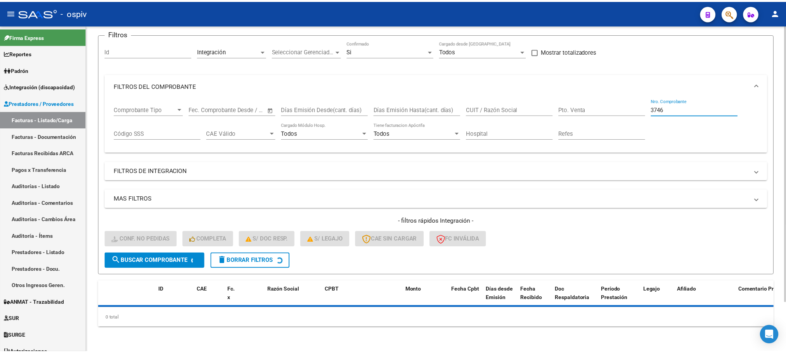
scroll to position [76, 0]
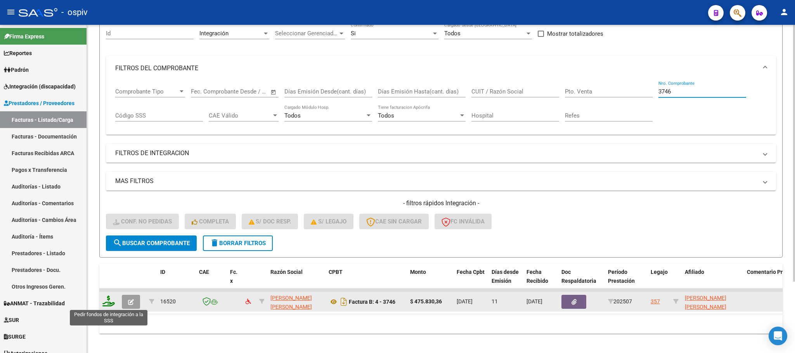
type input "3746"
click at [109, 136] on icon at bounding box center [108, 301] width 12 height 11
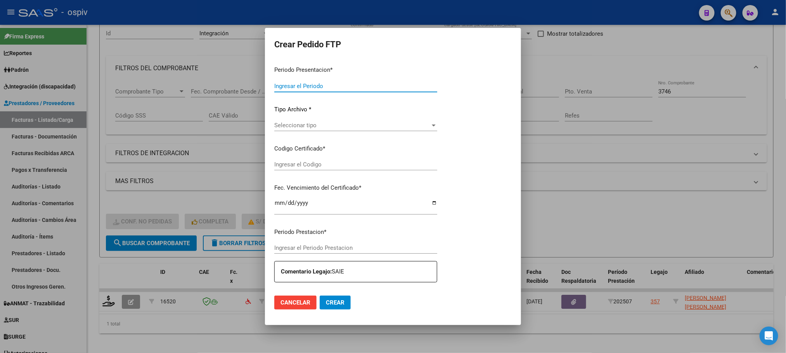
type input "202507"
type input "$ 475.830,36"
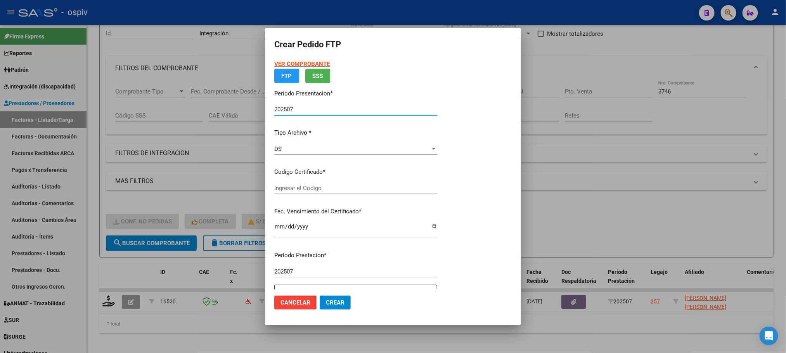
type input "arg02000546035092025081420300814bue427"
type input "2030-08-14"
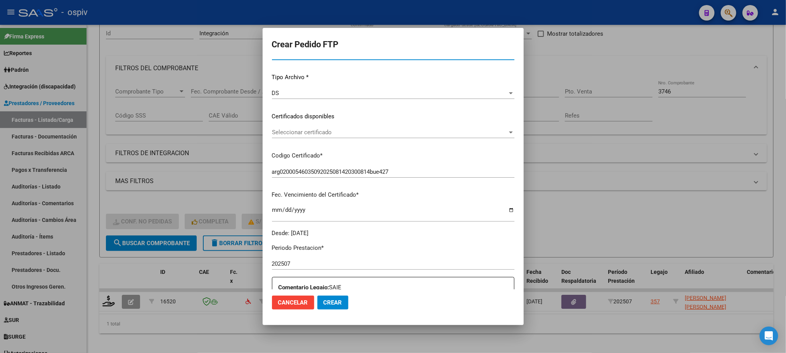
scroll to position [194, 0]
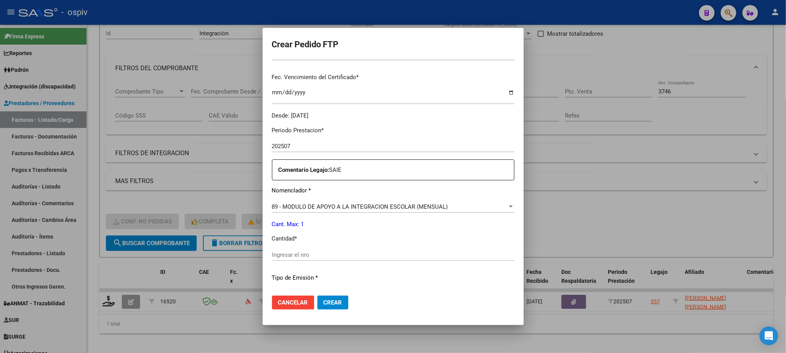
click at [301, 136] on input "Ingresar el nro" at bounding box center [393, 254] width 242 height 7
type input "1"
click at [301, 136] on button "Crear" at bounding box center [332, 303] width 31 height 14
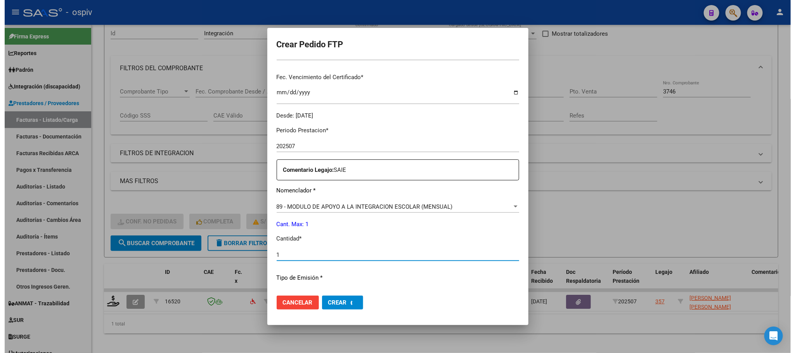
scroll to position [0, 0]
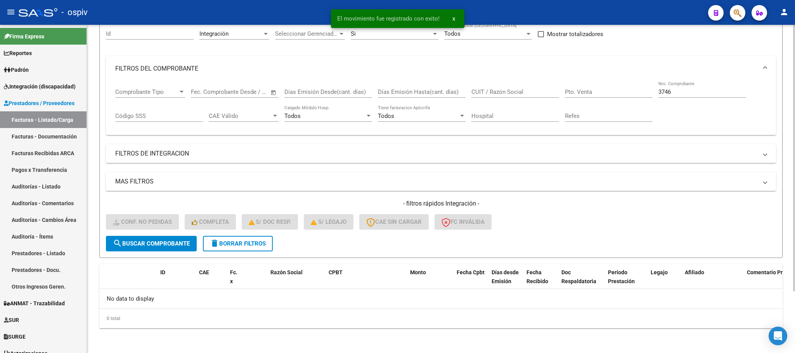
click at [301, 90] on input "3746" at bounding box center [702, 91] width 88 height 7
type input "3"
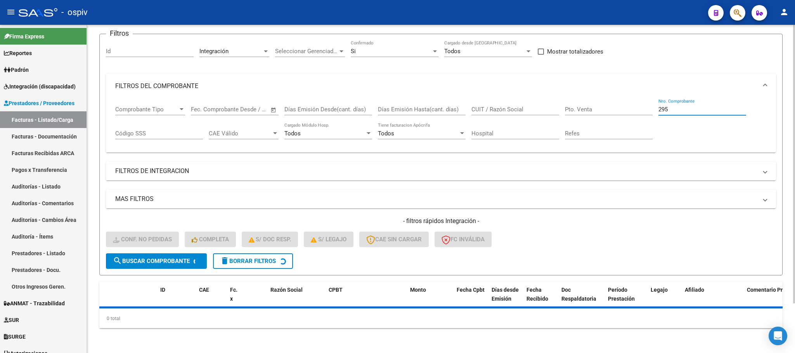
scroll to position [76, 0]
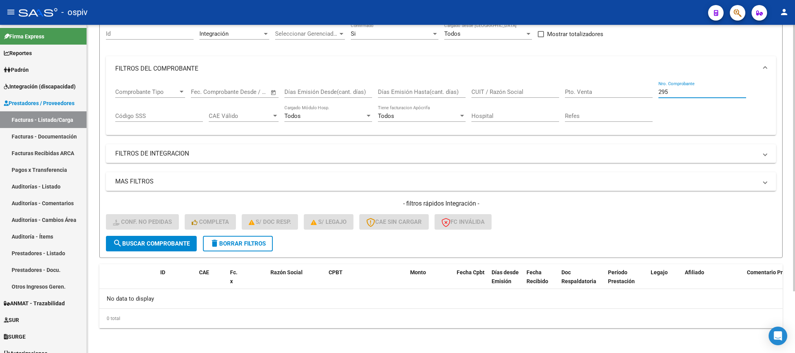
click at [301, 91] on input "295" at bounding box center [702, 91] width 88 height 7
type input "2"
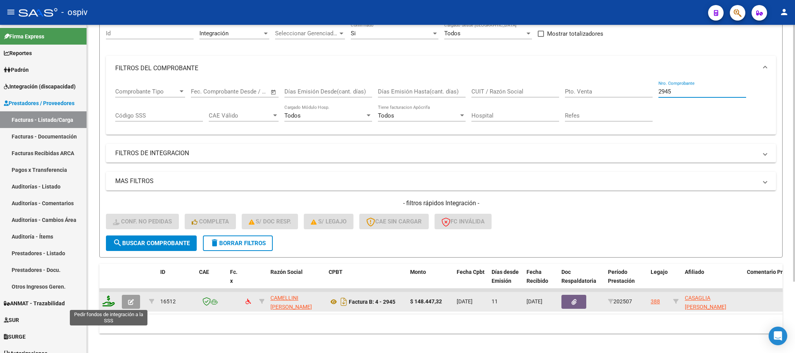
type input "2945"
click at [107, 136] on icon at bounding box center [108, 301] width 12 height 11
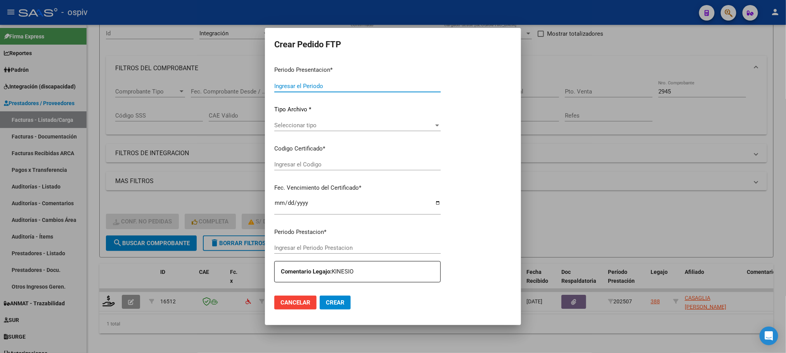
type input "202507"
type input "$ 148.447,32"
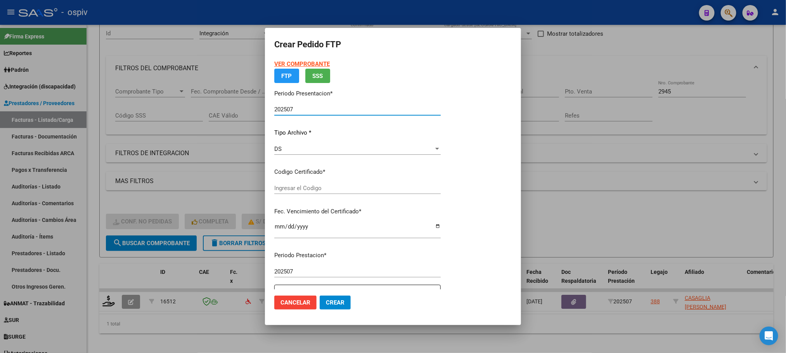
type input "ARG02000583624442023080120280801AND102"
type input "2028-08-01"
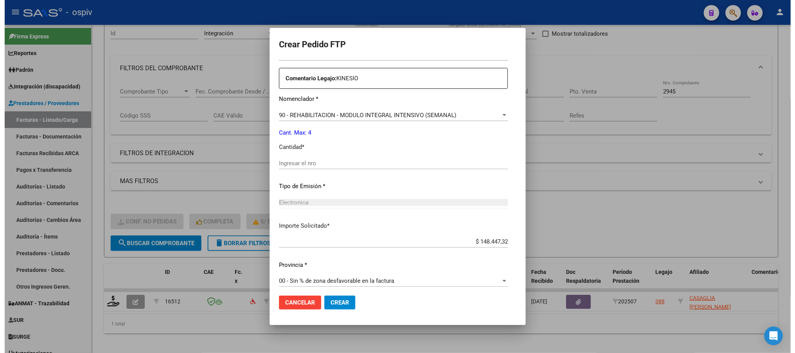
scroll to position [290, 0]
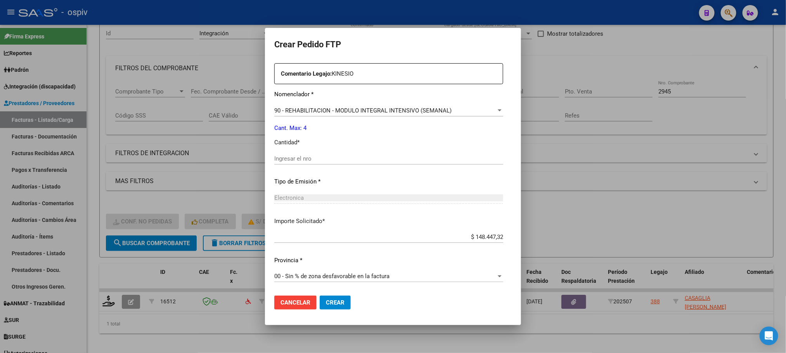
click at [301, 136] on input "Ingresar el nro" at bounding box center [388, 158] width 229 height 7
type input "4"
click at [301, 136] on button "Crear" at bounding box center [335, 303] width 31 height 14
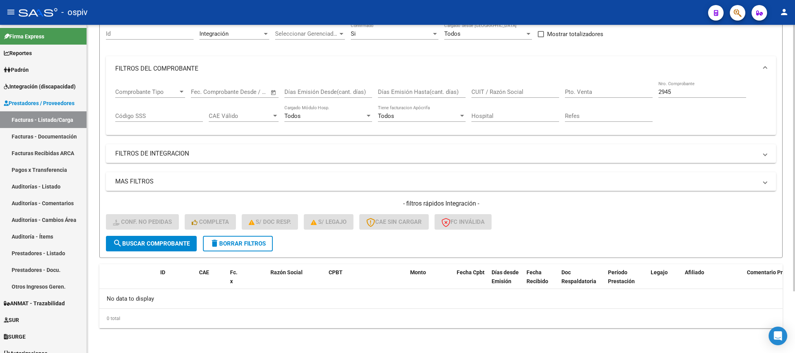
click at [301, 88] on div "2945 Nro. Comprobante" at bounding box center [702, 89] width 88 height 17
click at [301, 89] on input "2945" at bounding box center [702, 91] width 88 height 7
type input "2"
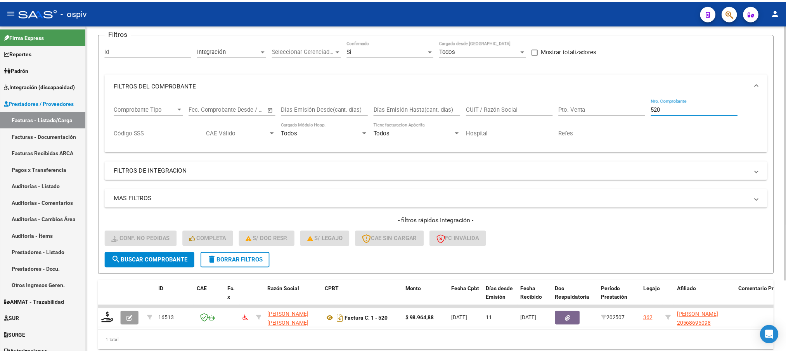
scroll to position [76, 0]
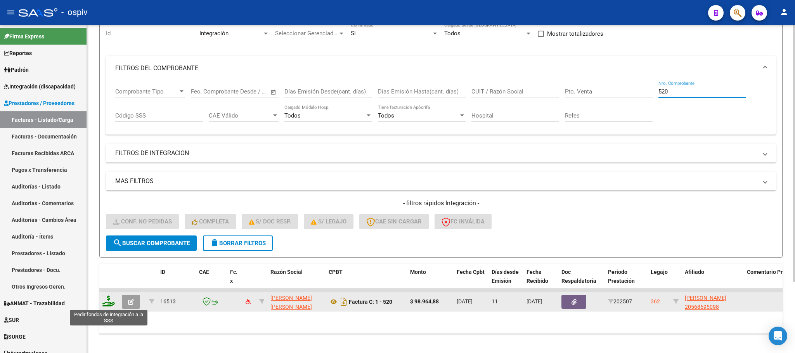
type input "520"
click at [111, 136] on icon at bounding box center [108, 301] width 12 height 11
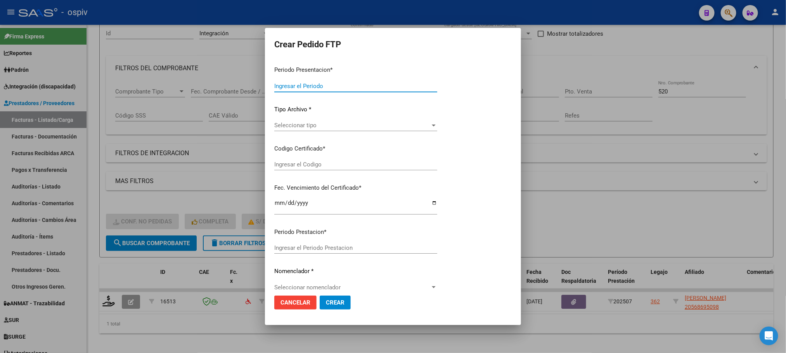
type input "202507"
type input "$ 98.964,88"
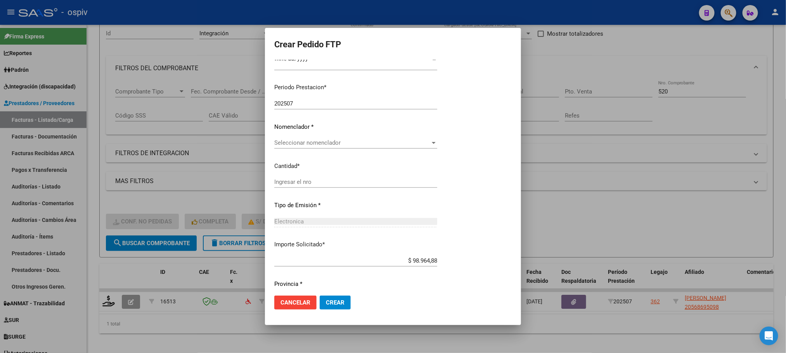
type input "ARG02000568695092025053020300530BUE437"
type input "2030-05-30"
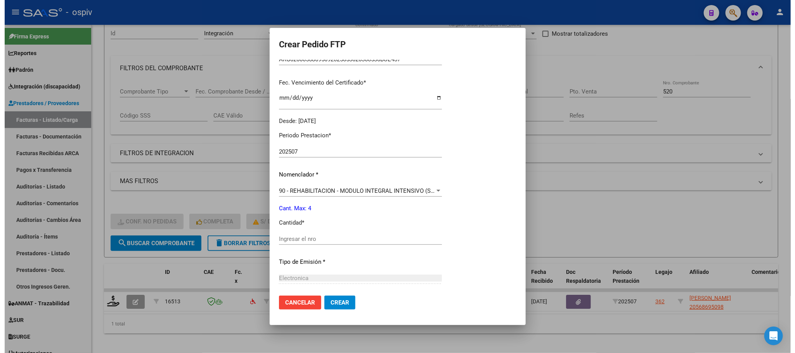
scroll to position [227, 0]
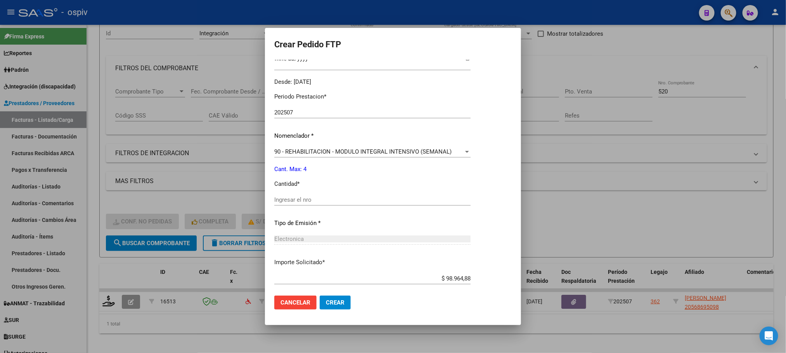
click at [301, 136] on input "Ingresar el nro" at bounding box center [372, 199] width 196 height 7
type input "4"
click at [301, 136] on button "Crear" at bounding box center [335, 303] width 31 height 14
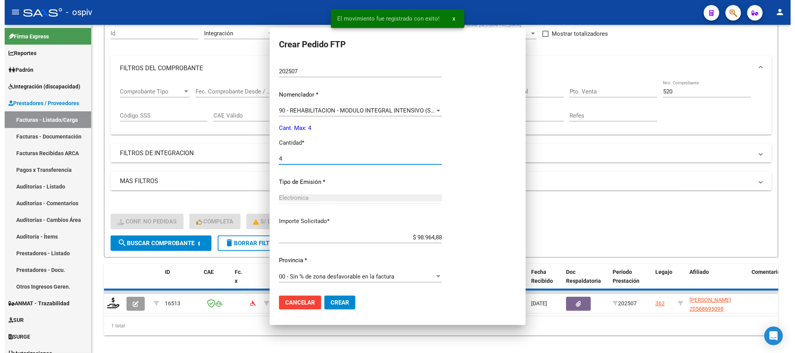
scroll to position [0, 0]
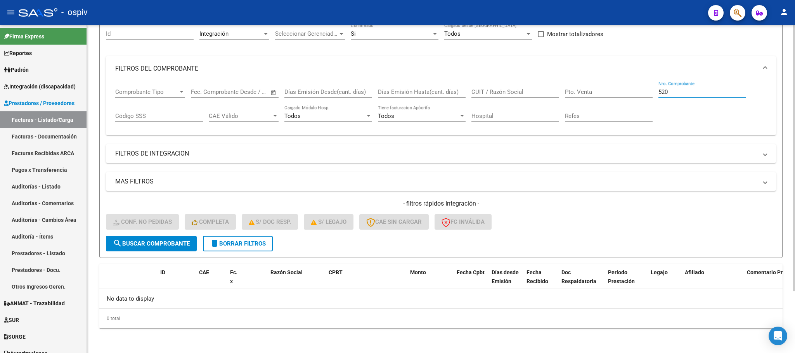
click at [301, 93] on input "520" at bounding box center [702, 91] width 88 height 7
type input "5"
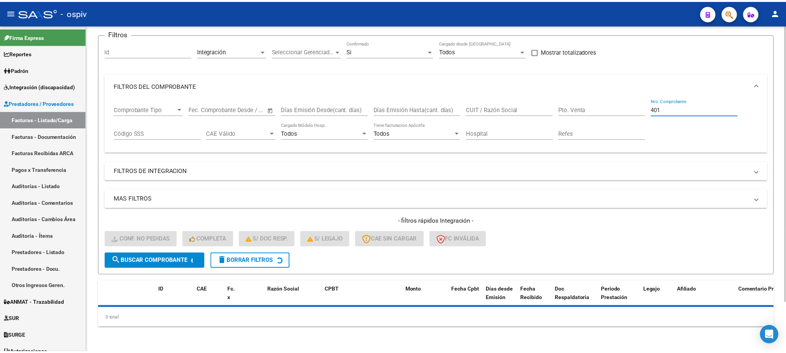
scroll to position [76, 0]
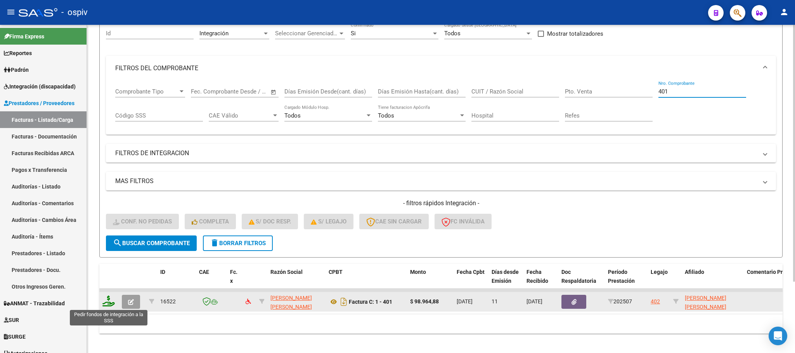
type input "401"
click at [110, 136] on icon at bounding box center [108, 301] width 12 height 11
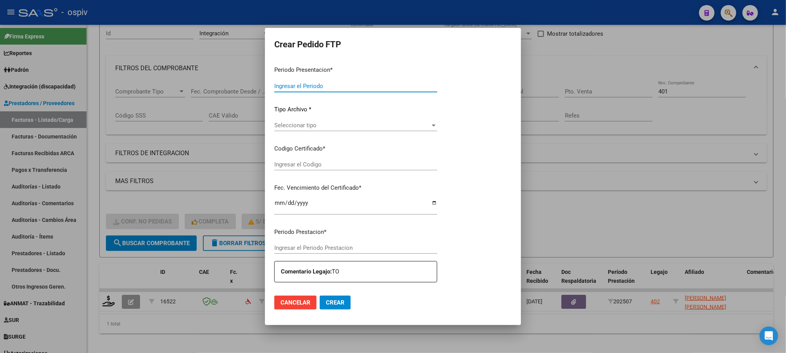
type input "202507"
type input "$ 98.964,88"
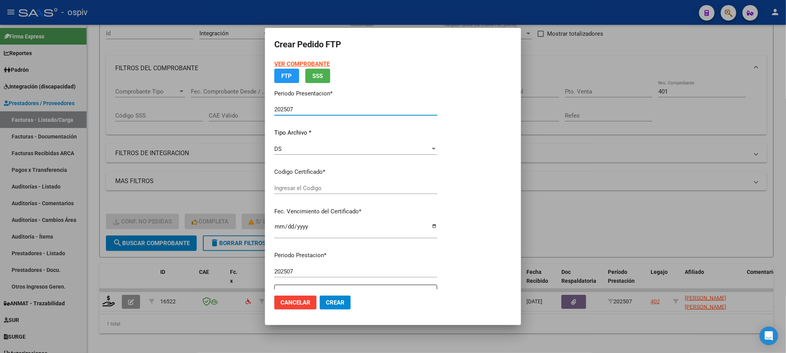
type input "arg01000590027132025020320280203bue370"
type input "2028-02-03"
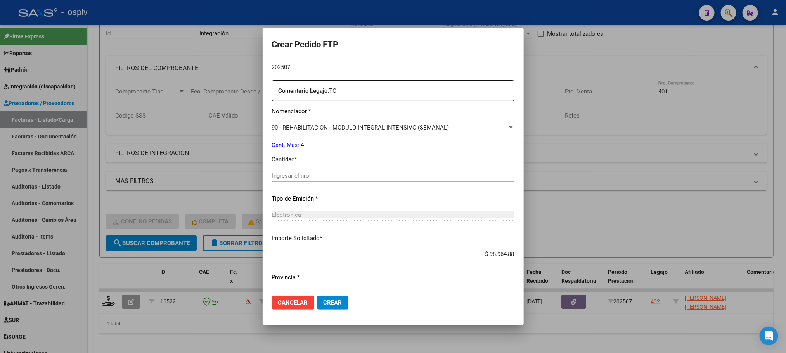
scroll to position [290, 0]
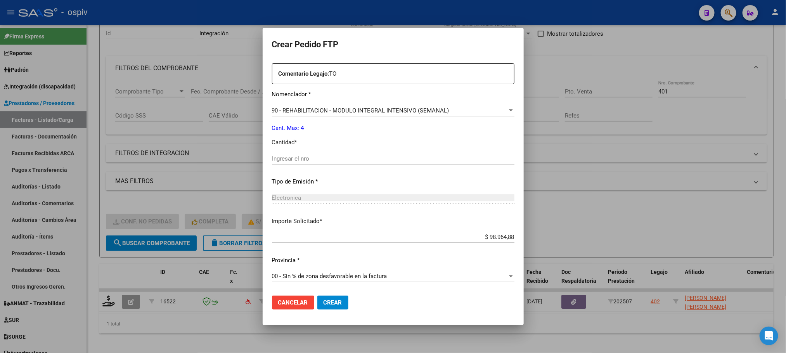
click at [301, 136] on input "Ingresar el nro" at bounding box center [393, 158] width 242 height 7
type input "4"
click at [301, 136] on button "Crear" at bounding box center [332, 303] width 31 height 14
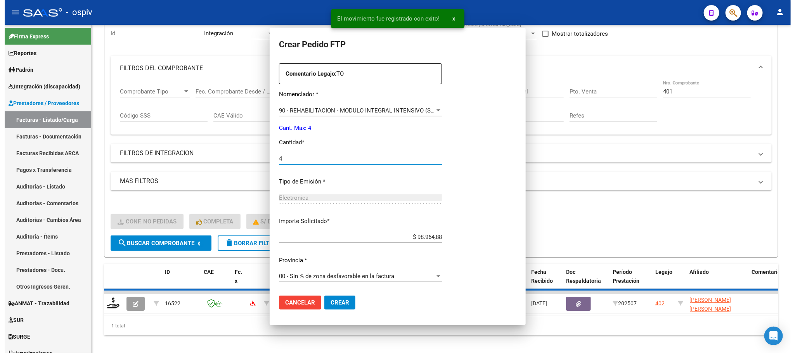
scroll to position [0, 0]
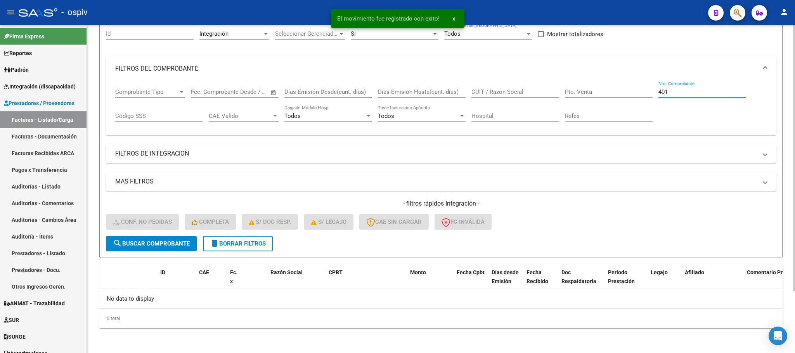
click at [301, 90] on input "401" at bounding box center [702, 91] width 88 height 7
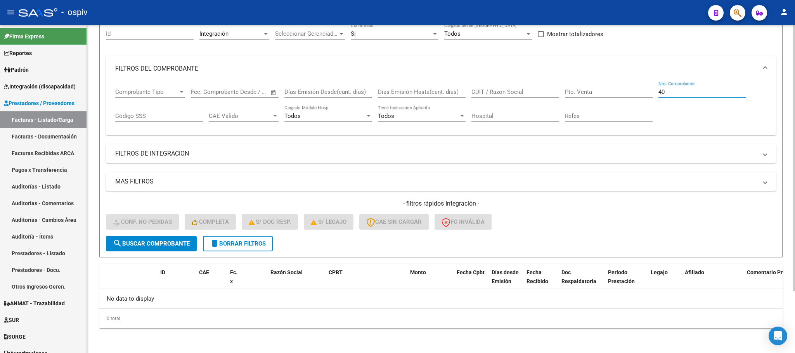
type input "4"
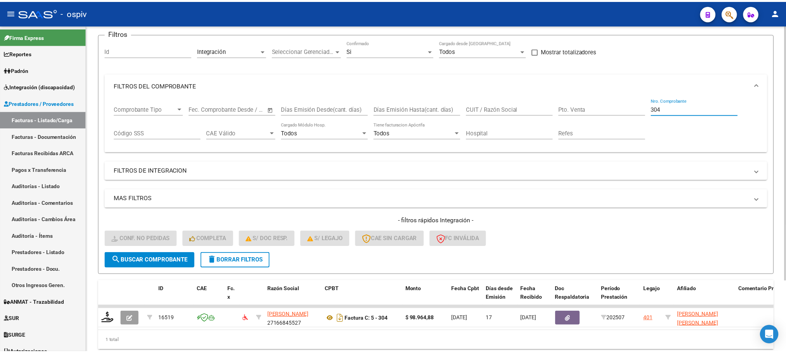
scroll to position [76, 0]
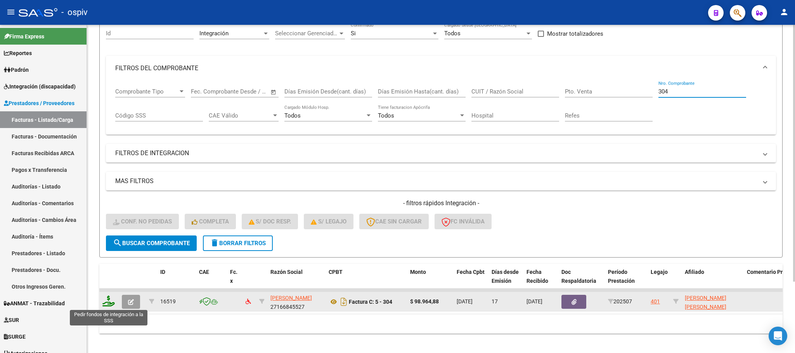
type input "304"
click at [111, 136] on icon at bounding box center [108, 301] width 12 height 11
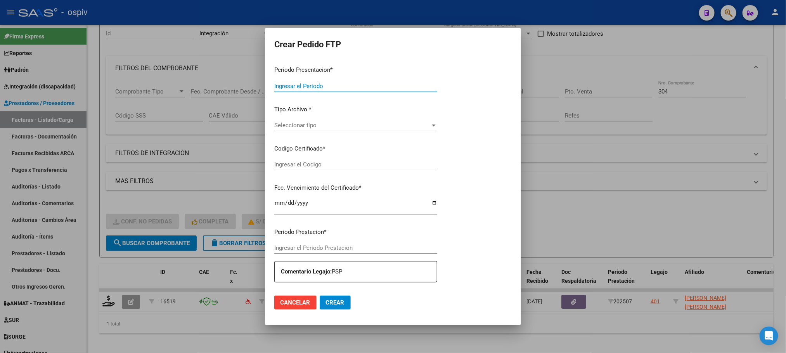
type input "202507"
type input "$ 98.964,88"
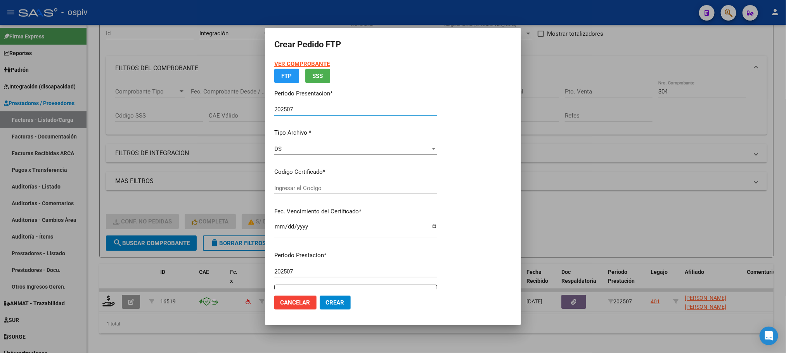
type input "ARG01000528647892022051720260517COR233"
type input "2026-05-17"
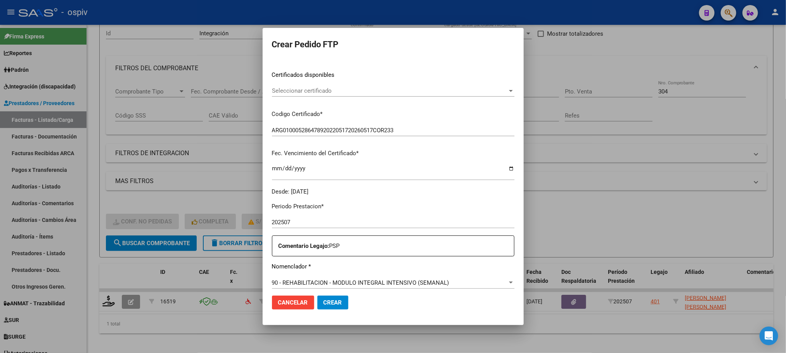
scroll to position [214, 0]
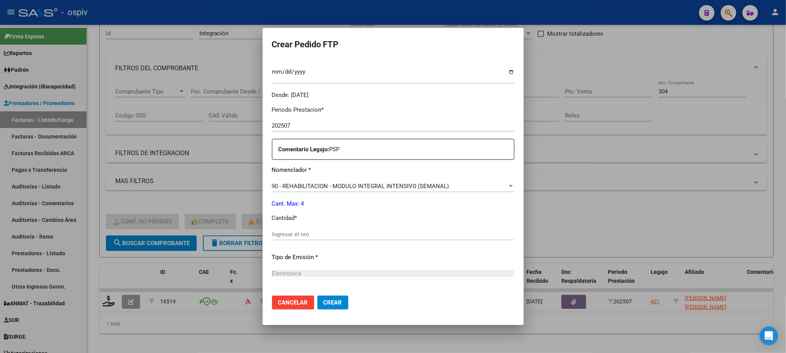
click at [301, 136] on div "Ingresar el nro" at bounding box center [393, 234] width 242 height 12
type input "4"
click at [301, 136] on button "Crear" at bounding box center [332, 303] width 31 height 14
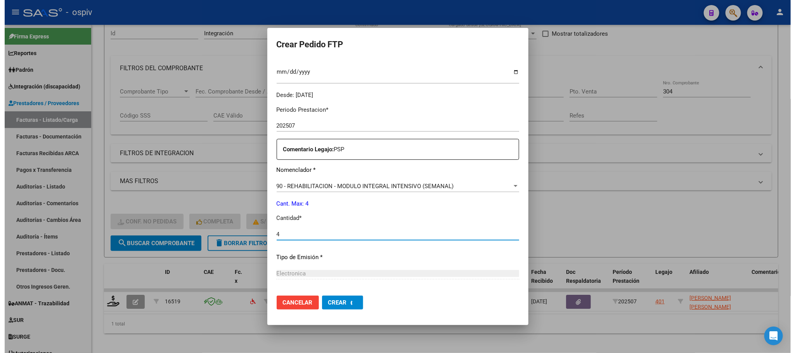
scroll to position [0, 0]
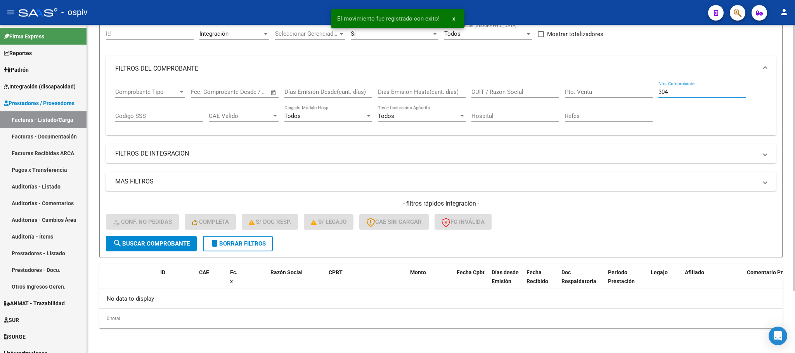
click at [301, 90] on input "304" at bounding box center [702, 91] width 88 height 7
type input "3"
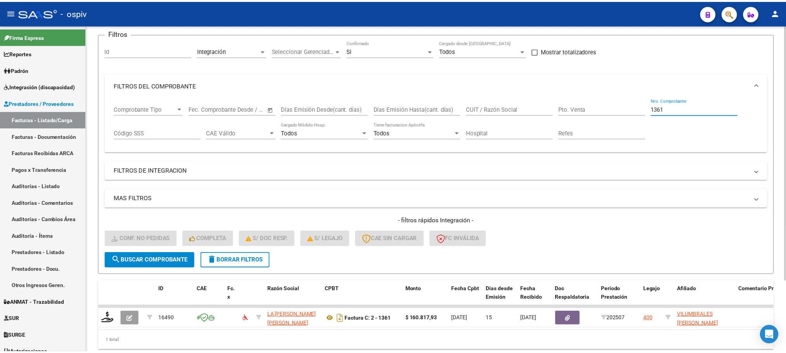
scroll to position [76, 0]
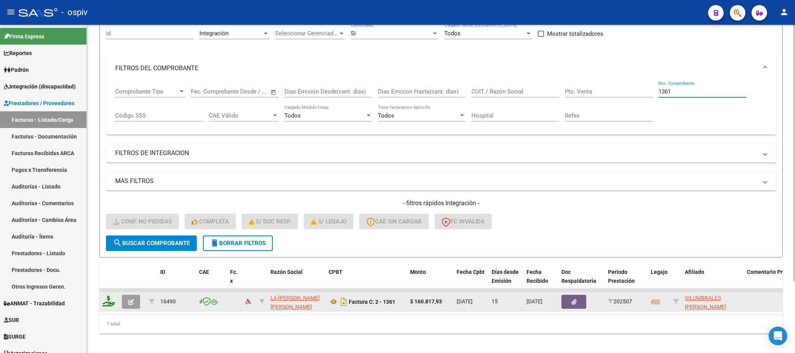
type input "1361"
click at [109, 136] on icon at bounding box center [108, 301] width 12 height 11
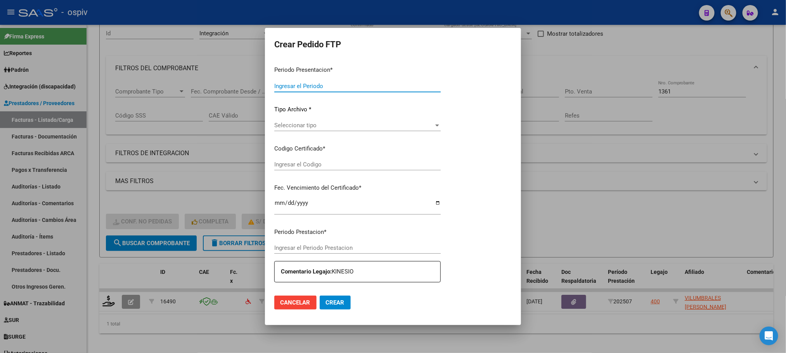
type input "202507"
type input "$ 160.817,93"
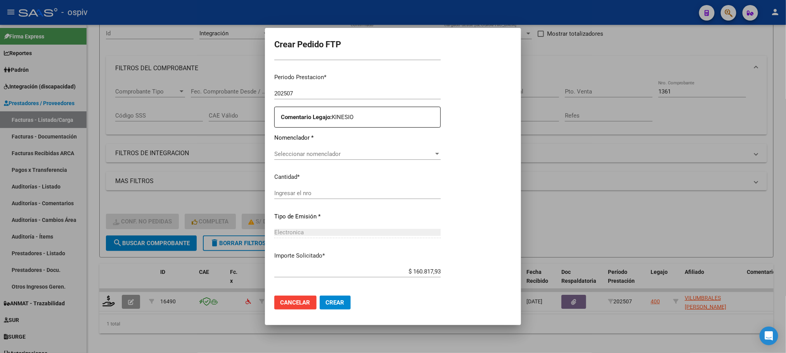
type input "ARG01000550231392024022820290228BUE389"
type input "2029-02-28"
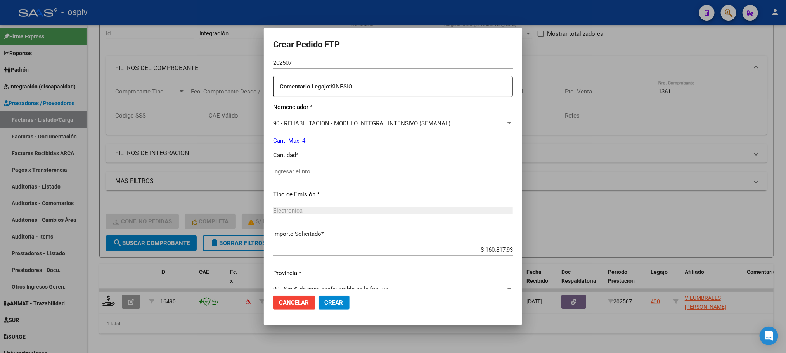
scroll to position [282, 0]
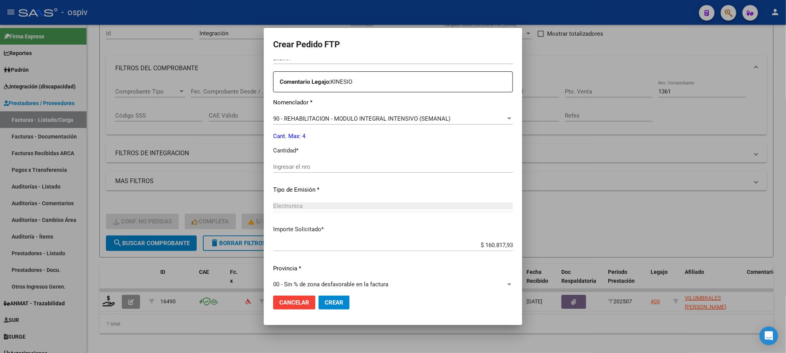
click at [301, 136] on input "Ingresar el nro" at bounding box center [393, 166] width 240 height 7
click at [301, 57] on div at bounding box center [393, 176] width 786 height 353
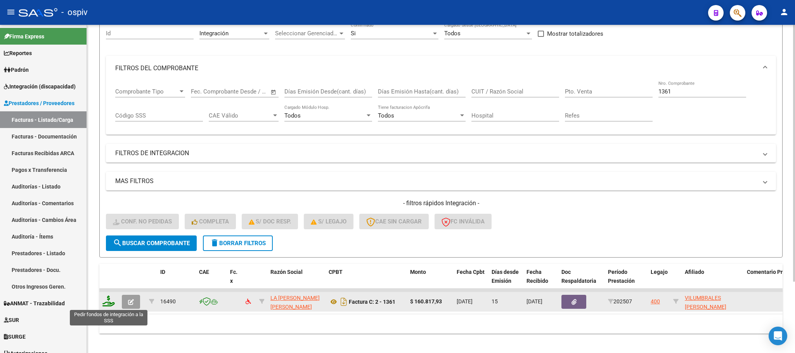
click at [107, 136] on icon at bounding box center [108, 301] width 12 height 11
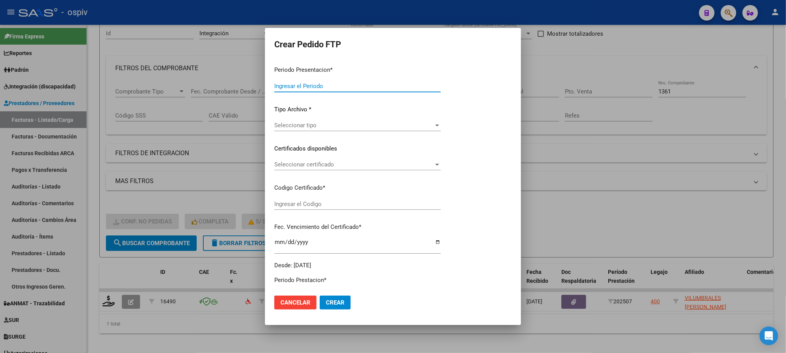
type input "202507"
type input "$ 160.817,93"
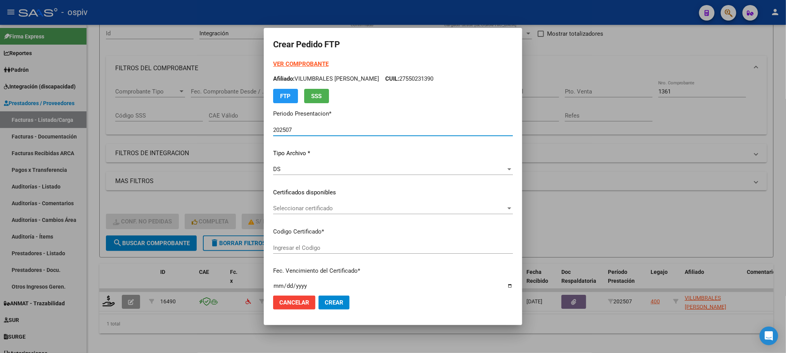
type input "ARG01000550231392024022820290228BUE389"
type input "2029-02-28"
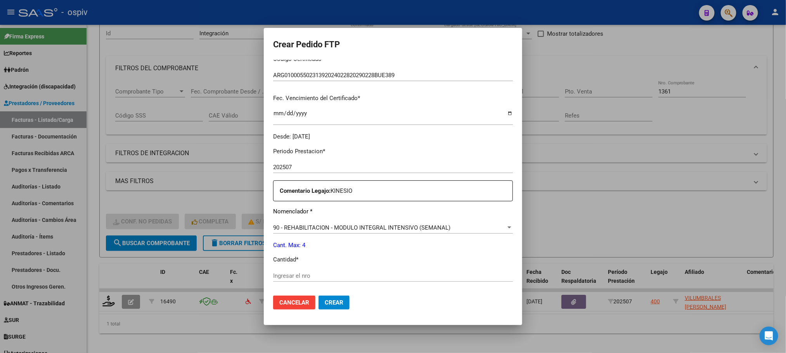
scroll to position [290, 0]
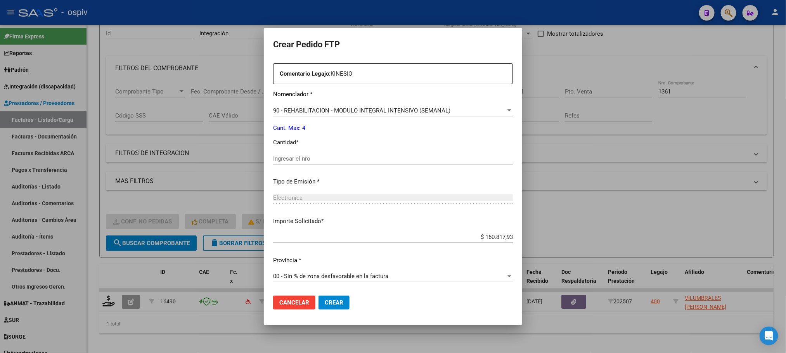
click at [301, 136] on div at bounding box center [393, 176] width 786 height 353
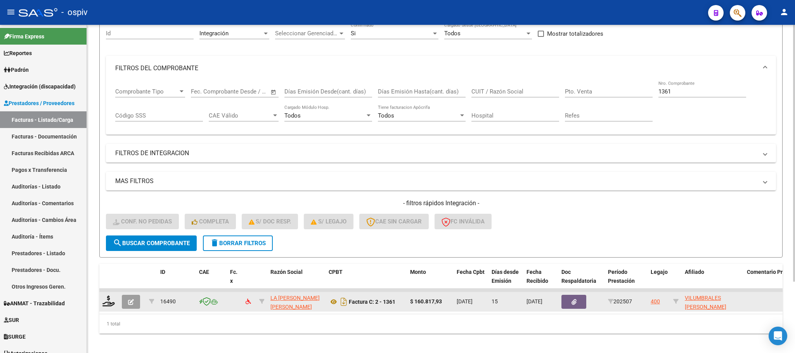
click at [131, 136] on icon "button" at bounding box center [131, 302] width 6 height 6
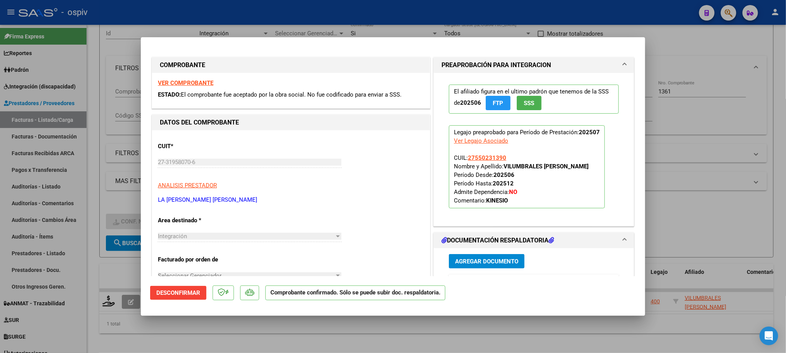
scroll to position [194, 0]
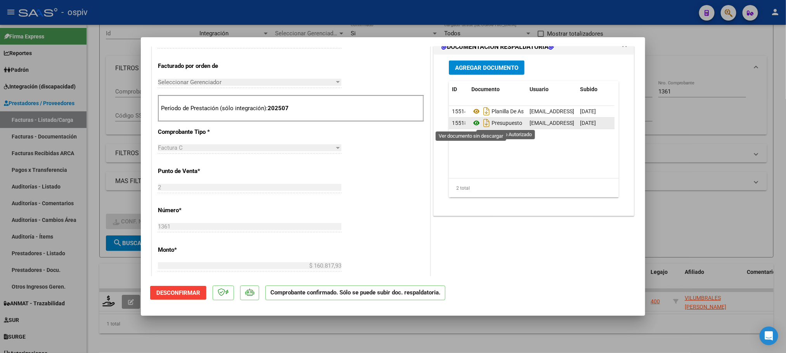
click at [301, 125] on icon at bounding box center [476, 122] width 10 height 9
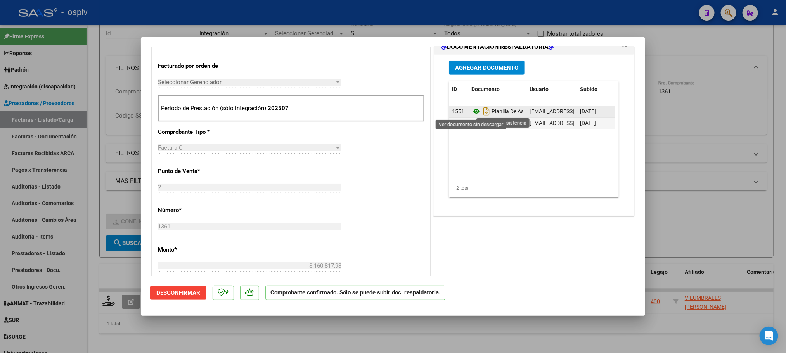
click at [301, 113] on icon at bounding box center [476, 111] width 10 height 9
click at [301, 12] on div at bounding box center [393, 176] width 786 height 353
type input "$ 0,00"
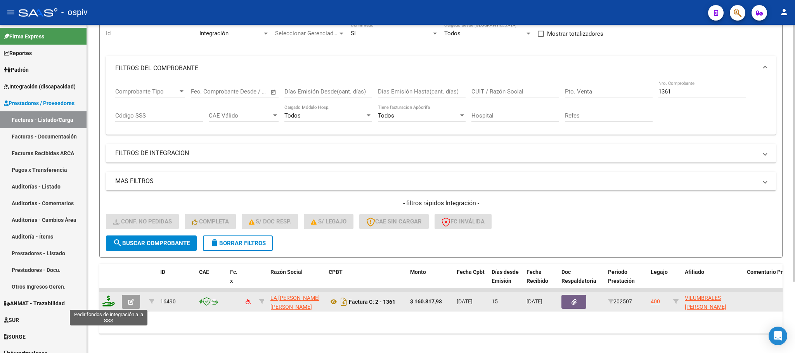
click at [108, 136] on icon at bounding box center [108, 301] width 12 height 11
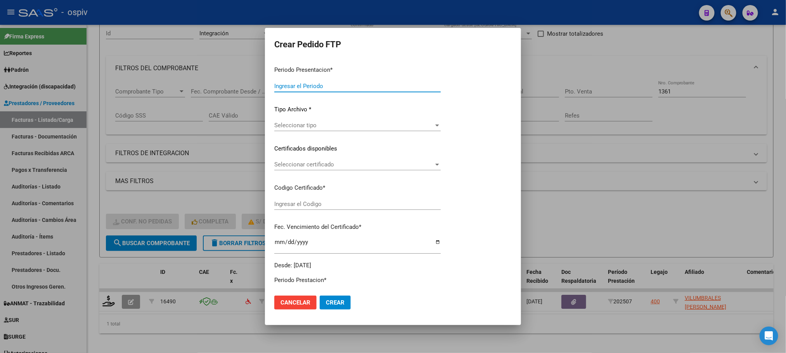
type input "202507"
type input "$ 160.817,93"
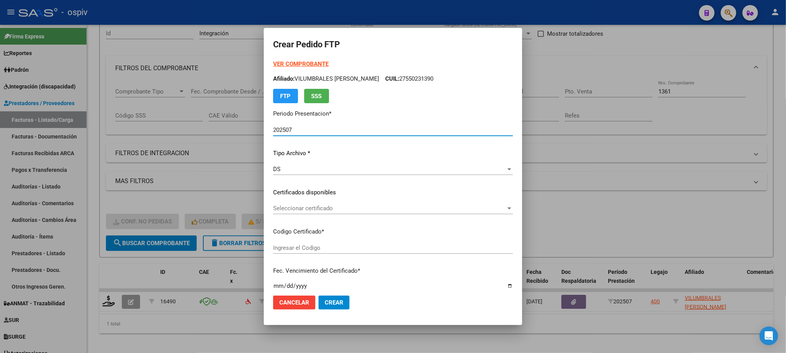
type input "ARG01000550231392024022820290228BUE389"
type input "2029-02-28"
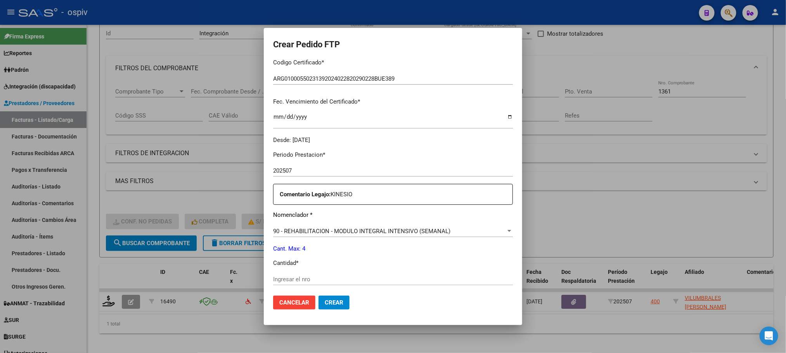
scroll to position [194, 0]
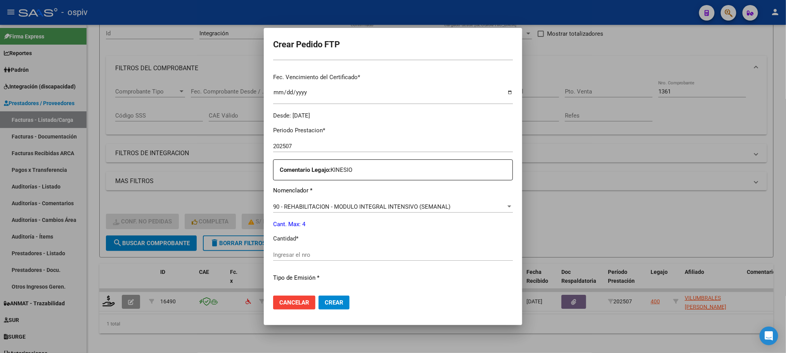
click at [301, 136] on input "Ingresar el nro" at bounding box center [393, 254] width 240 height 7
type input "4"
click at [301, 136] on button "Crear" at bounding box center [333, 303] width 31 height 14
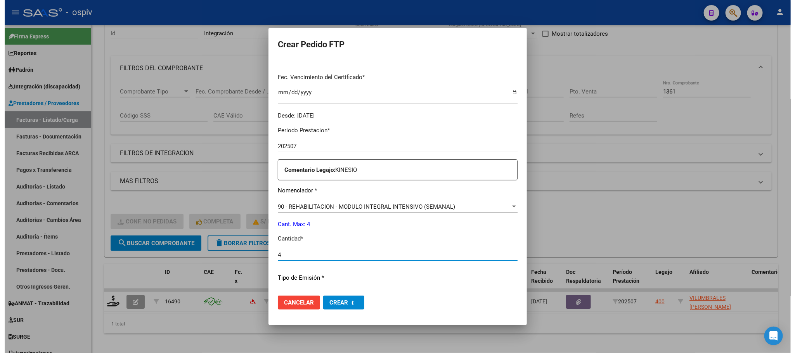
scroll to position [0, 0]
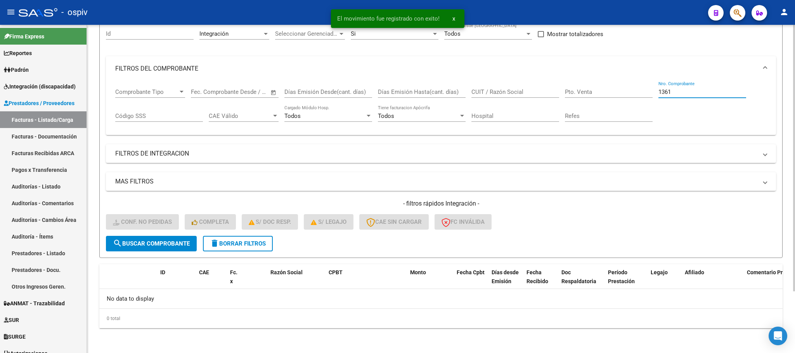
click at [301, 93] on input "1361" at bounding box center [702, 91] width 88 height 7
type input "1"
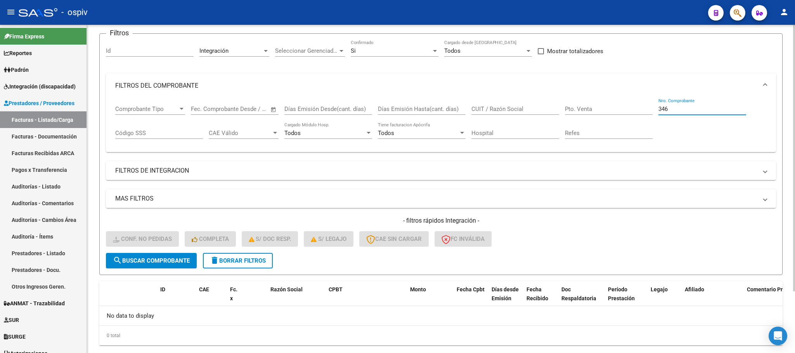
scroll to position [76, 0]
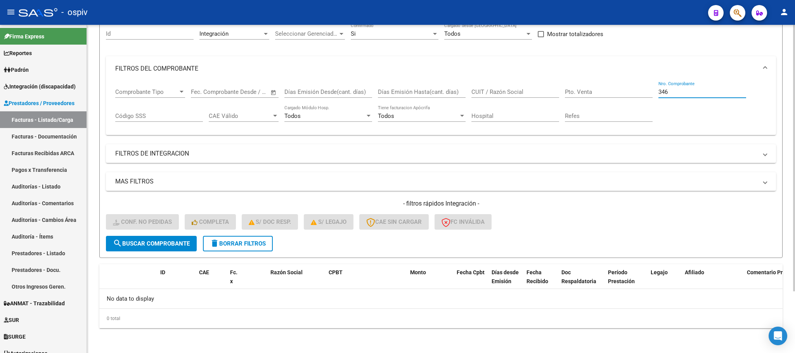
click at [137, 136] on span "search Buscar Comprobante" at bounding box center [151, 243] width 77 height 7
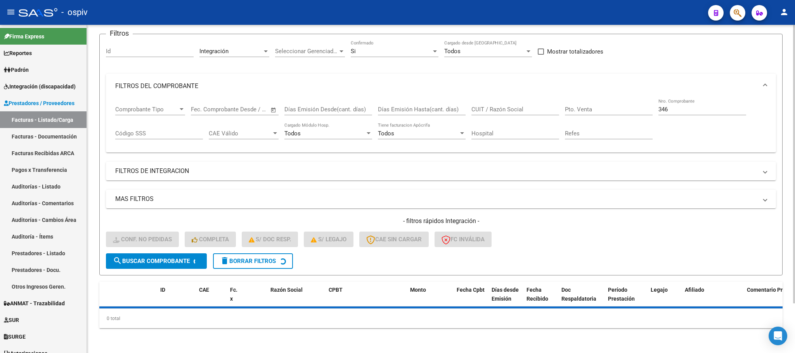
click at [301, 109] on div "Comprobante Tipo Comprobante Tipo Start date – End date Fec. Comprobante Desde …" at bounding box center [440, 123] width 651 height 48
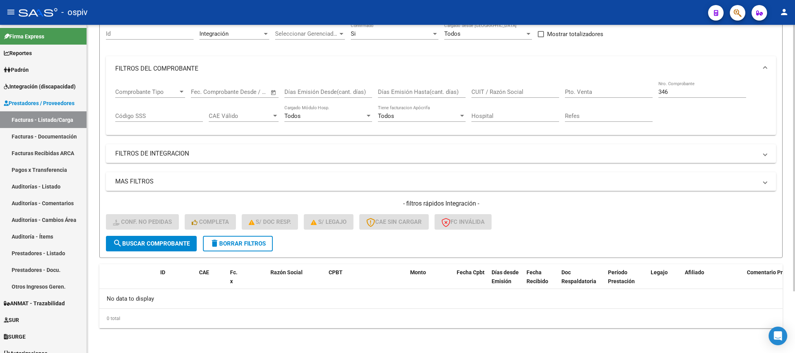
click at [301, 92] on input "346" at bounding box center [702, 91] width 88 height 7
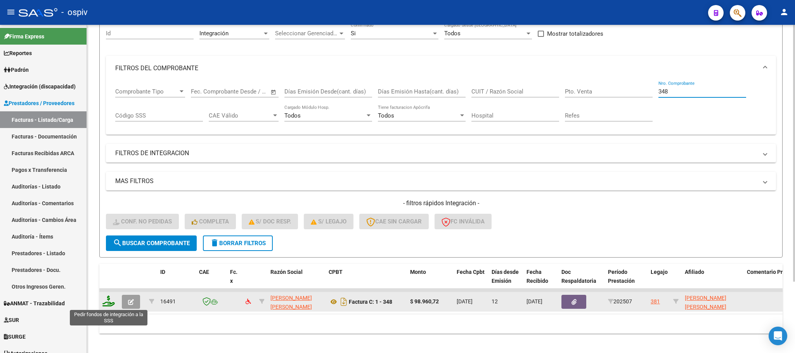
type input "348"
click at [106, 136] on icon at bounding box center [108, 301] width 12 height 11
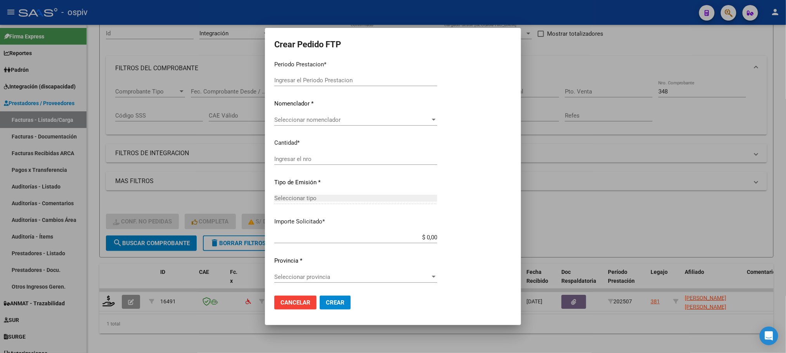
type input "202507"
type input "$ 98.960,72"
type input "ARG02000581254682024051520290515BUE437"
type input "2029-05-21"
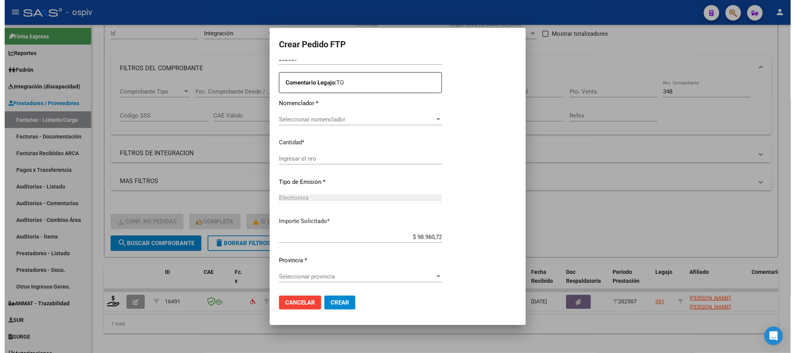
scroll to position [282, 0]
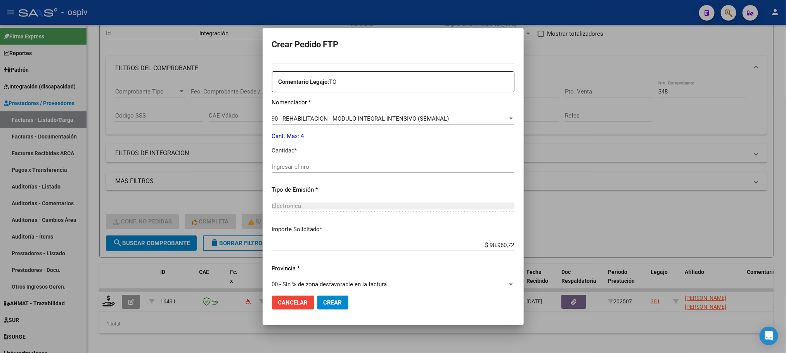
click at [301, 136] on input "Ingresar el nro" at bounding box center [393, 166] width 242 height 7
type input "4"
click at [301, 136] on button "Crear" at bounding box center [332, 303] width 31 height 14
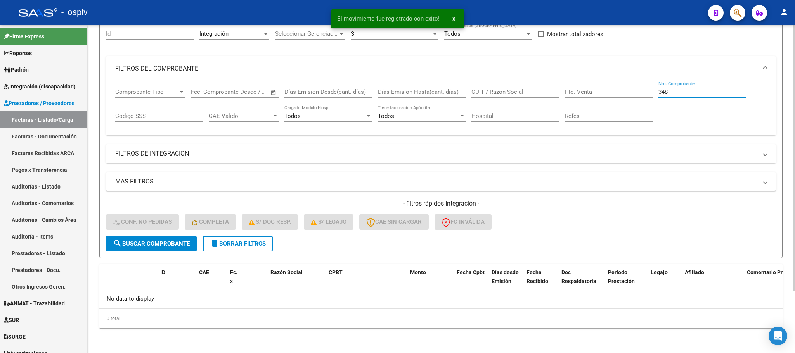
click at [301, 92] on input "348" at bounding box center [702, 91] width 88 height 7
type input "3"
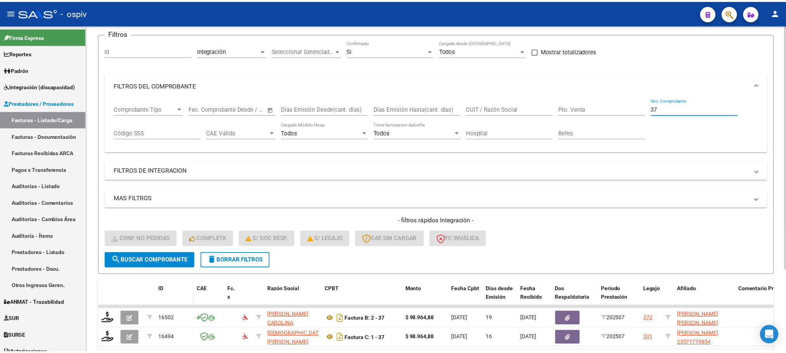
scroll to position [76, 0]
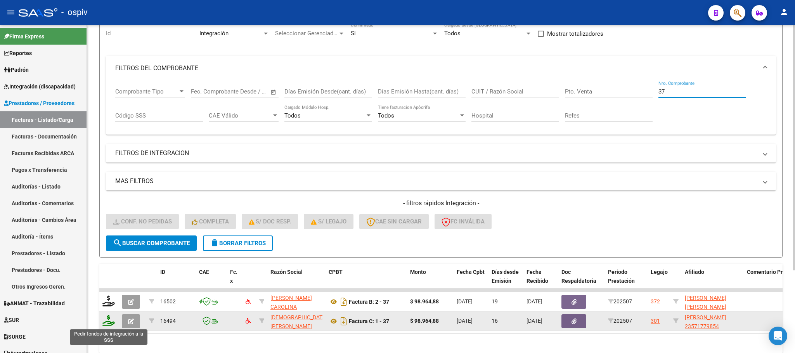
type input "37"
click at [111, 136] on icon at bounding box center [108, 320] width 12 height 11
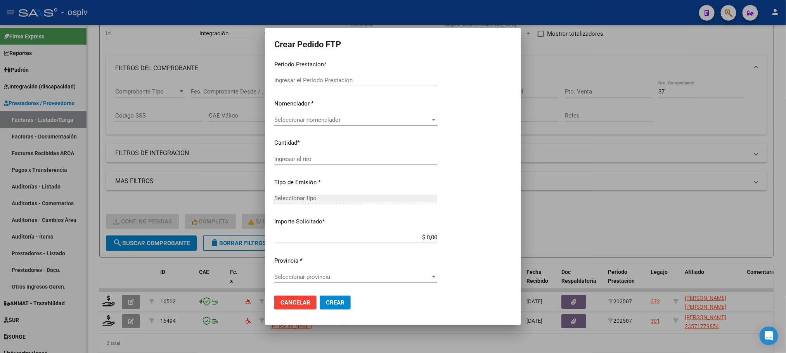
type input "202507"
type input "$ 98.964,88"
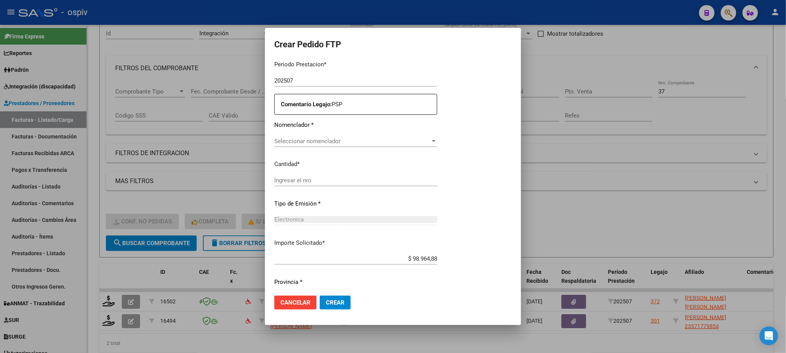
type input "arg01000571779852023100320281003bs330"
type input "2028-10-24"
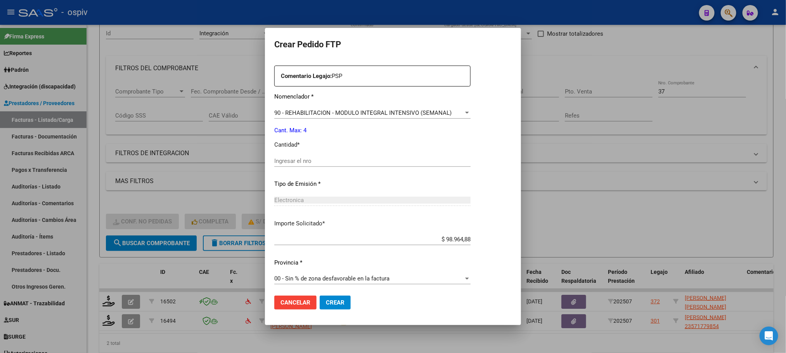
scroll to position [290, 0]
click at [301, 136] on div "Ingresar el nro" at bounding box center [372, 159] width 196 height 12
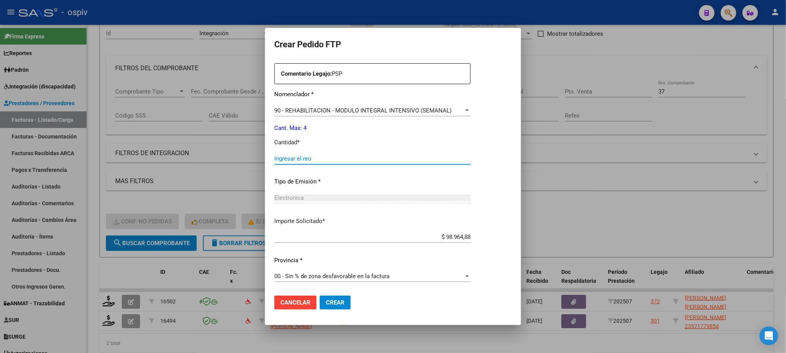
click at [301, 136] on input "Ingresar el nro" at bounding box center [372, 158] width 196 height 7
type input "4"
click at [301, 136] on button "Crear" at bounding box center [335, 303] width 31 height 14
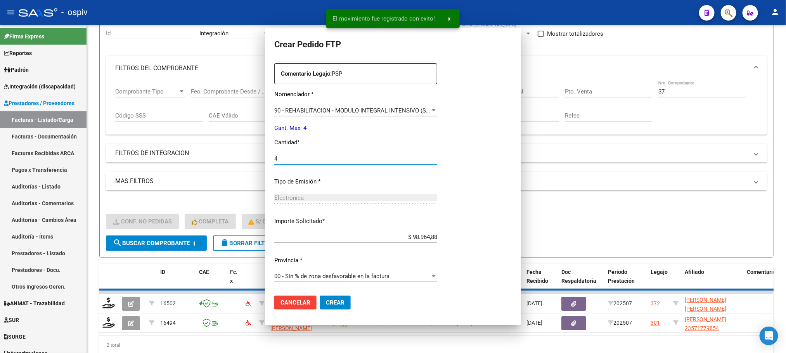
scroll to position [0, 0]
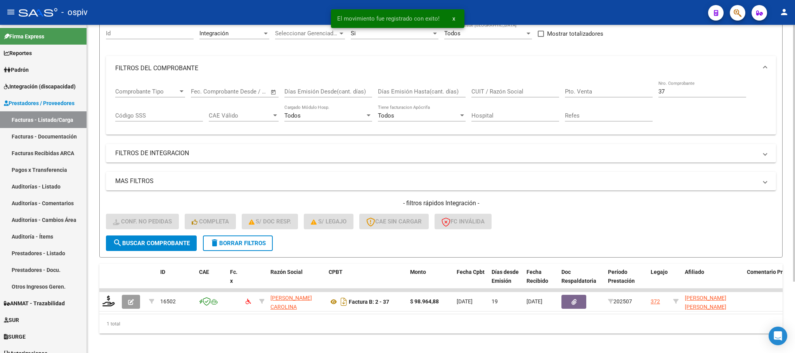
click at [301, 92] on input "37" at bounding box center [702, 91] width 88 height 7
type input "3"
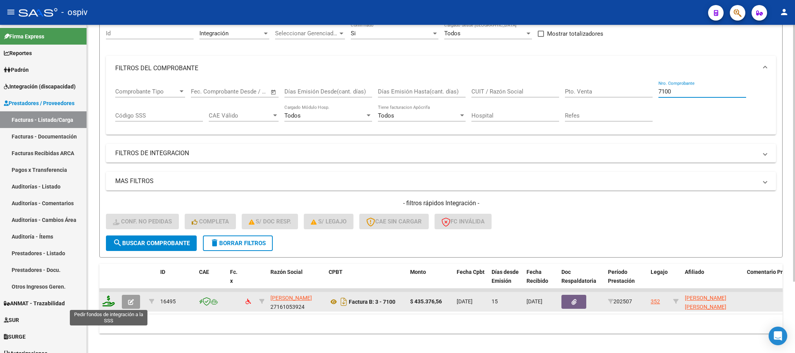
type input "7100"
click at [109, 136] on icon at bounding box center [108, 301] width 12 height 11
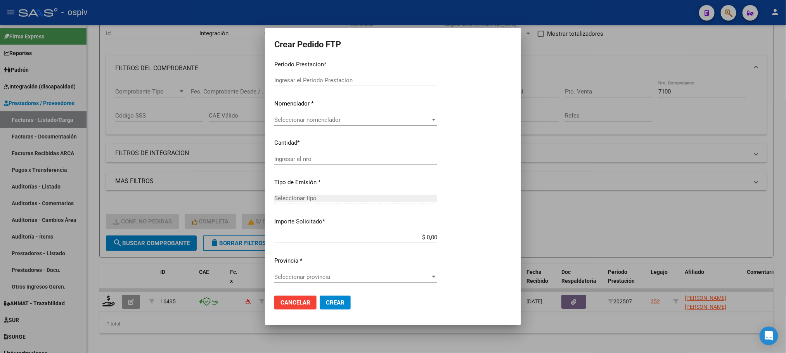
type input "202507"
type input "$ 435.376,56"
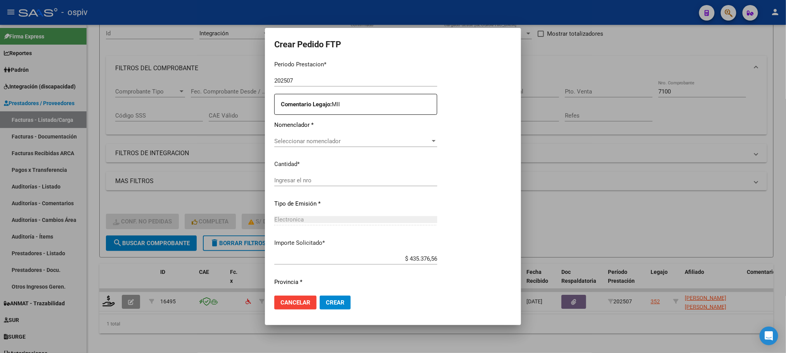
type input "ARG02000535265752023051020260510BS413"
type input "2026-05-10"
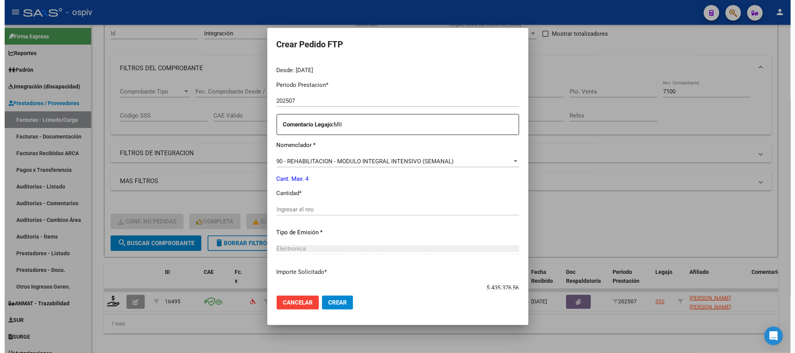
scroll to position [259, 0]
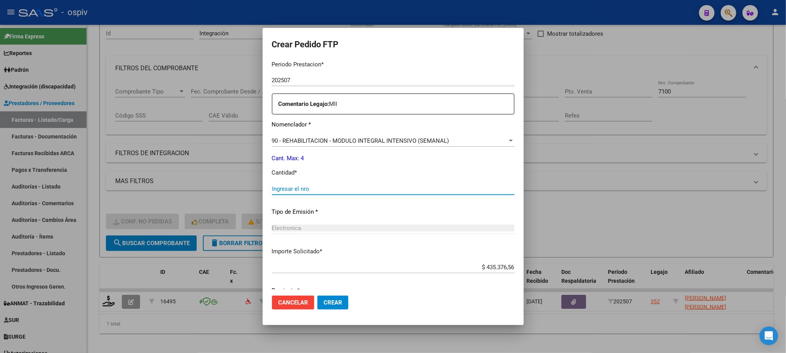
click at [301, 136] on input "Ingresar el nro" at bounding box center [393, 188] width 242 height 7
type input "4"
click at [301, 136] on button "Crear" at bounding box center [332, 303] width 31 height 14
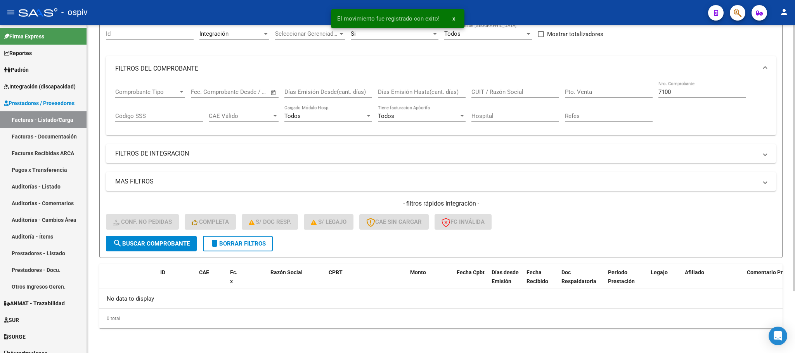
click at [301, 92] on input "7100" at bounding box center [702, 91] width 88 height 7
type input "7"
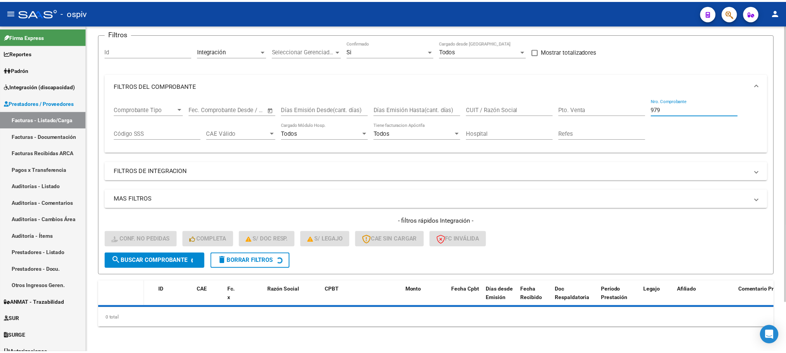
scroll to position [76, 0]
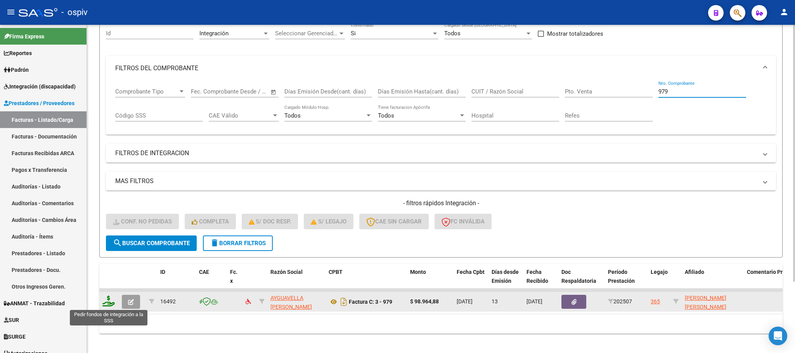
type input "979"
click at [108, 136] on icon at bounding box center [108, 301] width 12 height 11
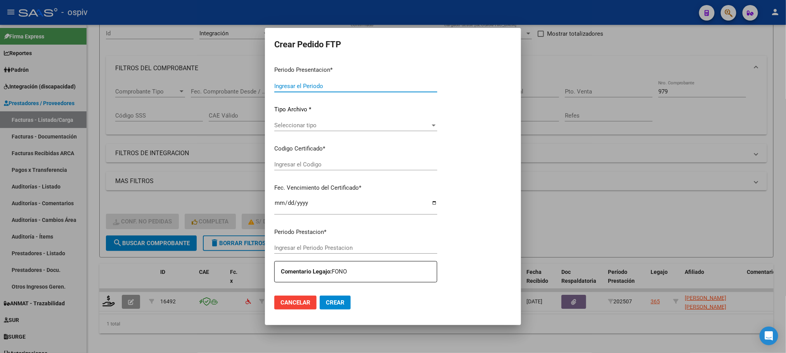
type input "202507"
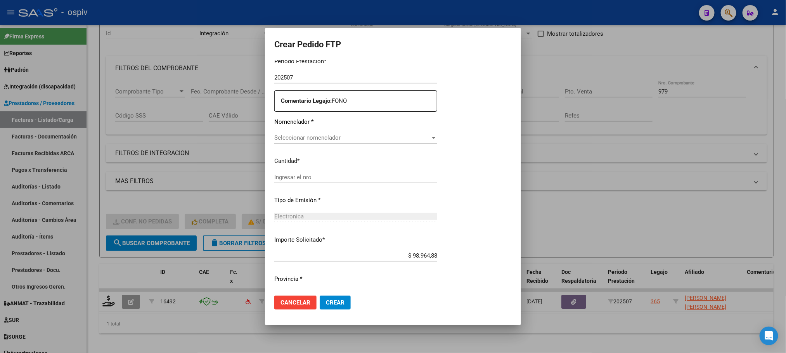
scroll to position [262, 0]
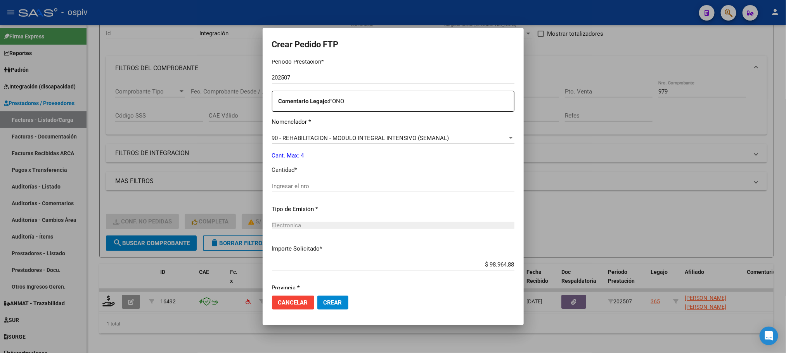
click at [301, 136] on input "Ingresar el nro" at bounding box center [393, 186] width 242 height 7
click at [301, 136] on button "Crear" at bounding box center [332, 303] width 31 height 14
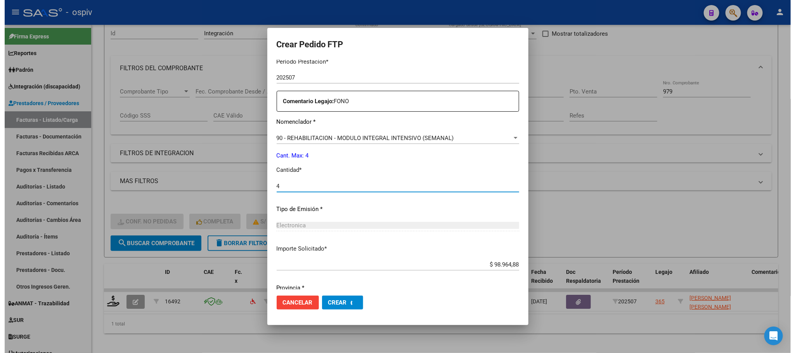
scroll to position [0, 0]
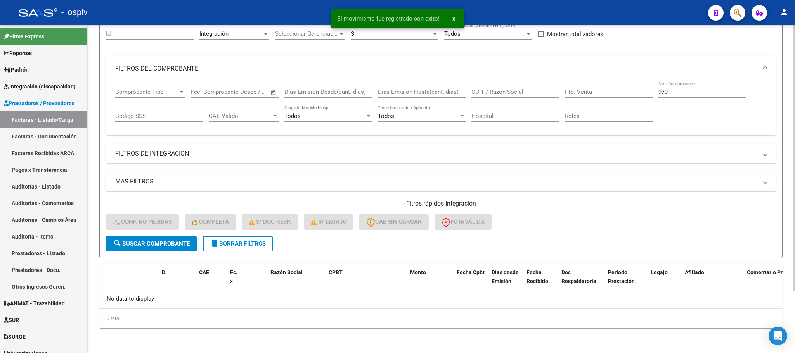
click at [301, 91] on input "979" at bounding box center [702, 91] width 88 height 7
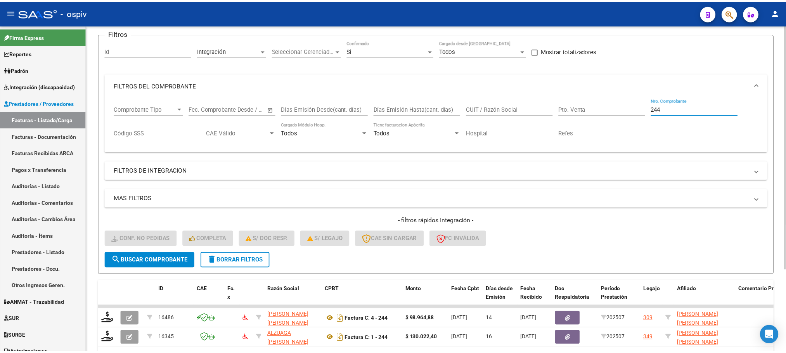
scroll to position [76, 0]
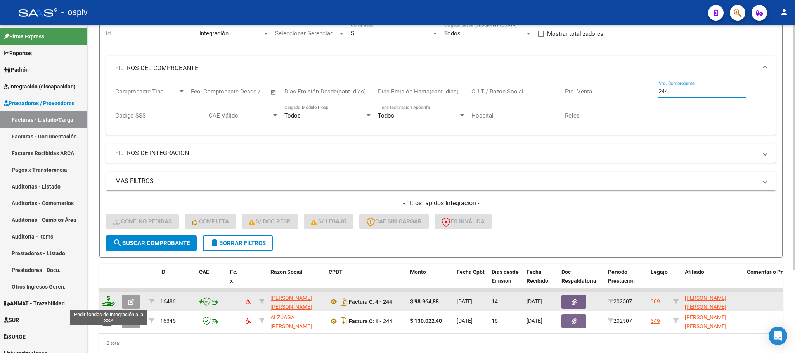
click at [107, 136] on icon at bounding box center [108, 301] width 12 height 11
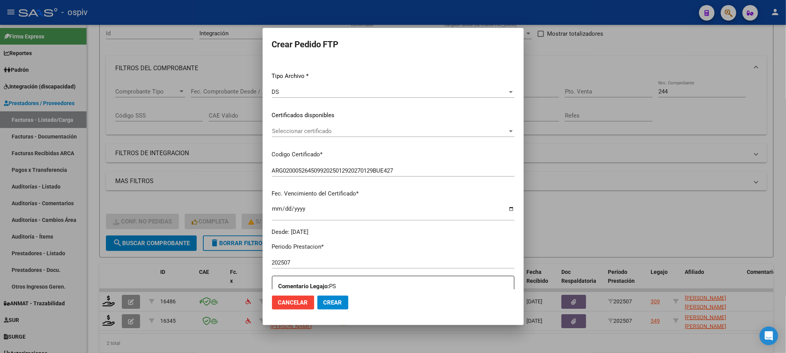
scroll to position [194, 0]
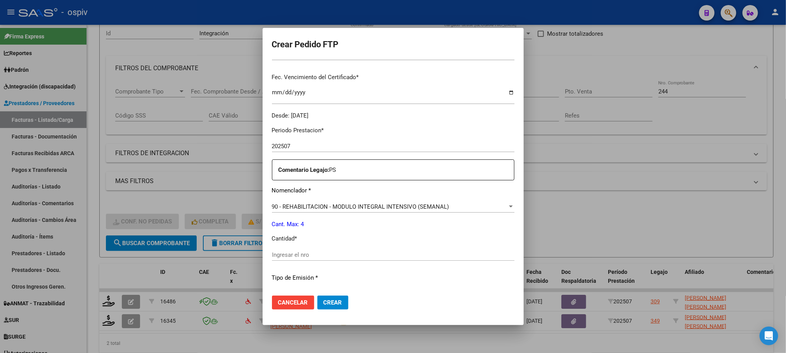
click at [301, 136] on input "Ingresar el nro" at bounding box center [393, 254] width 242 height 7
click at [301, 136] on button "Crear" at bounding box center [332, 303] width 31 height 14
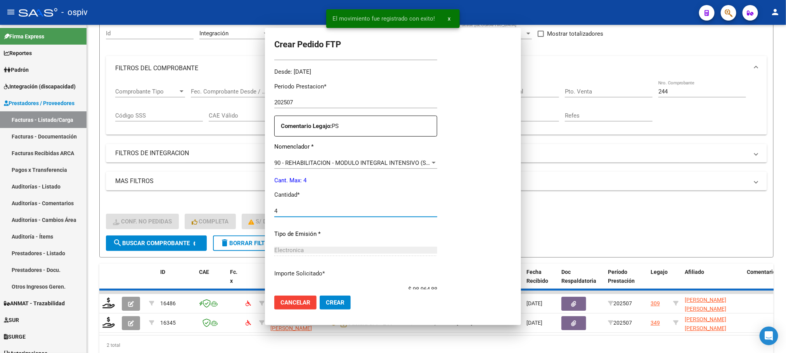
scroll to position [150, 0]
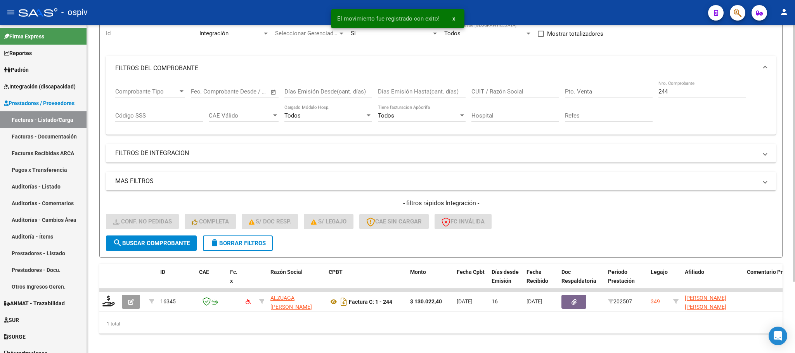
drag, startPoint x: 701, startPoint y: 90, endPoint x: 710, endPoint y: 81, distance: 12.6
click at [301, 90] on input "244" at bounding box center [702, 91] width 88 height 7
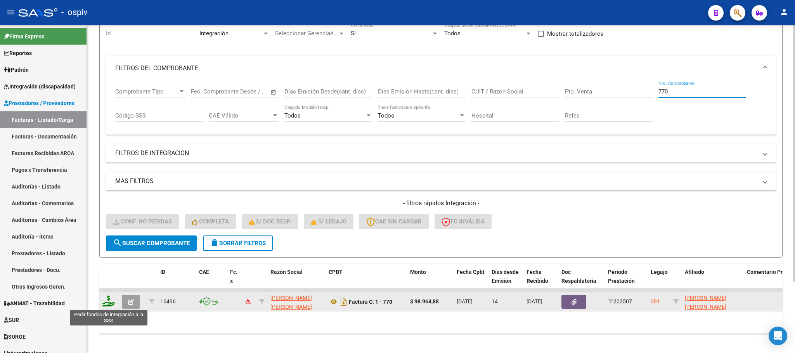
click at [109, 136] on icon at bounding box center [108, 301] width 12 height 11
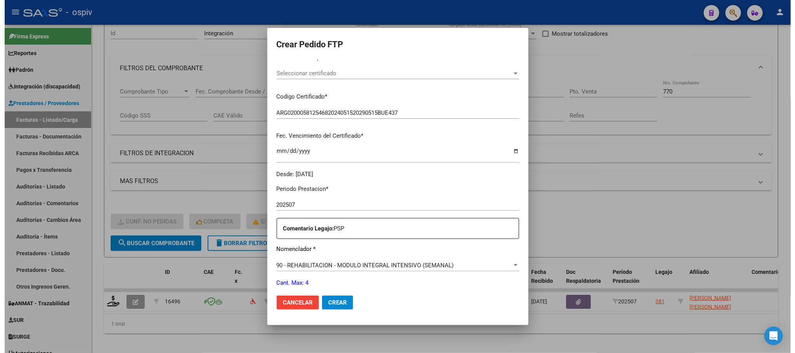
scroll to position [194, 0]
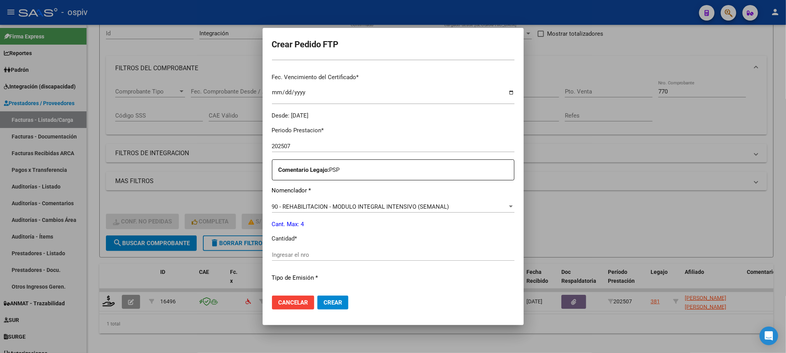
click at [301, 136] on input "Ingresar el nro" at bounding box center [393, 254] width 242 height 7
click at [301, 136] on button "Crear" at bounding box center [332, 303] width 31 height 14
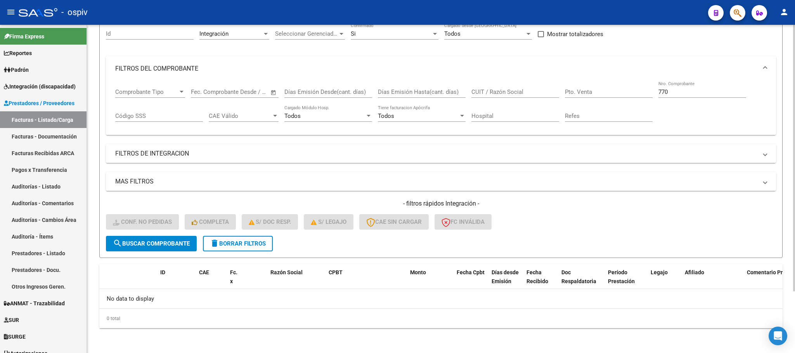
click at [301, 90] on input "770" at bounding box center [702, 91] width 88 height 7
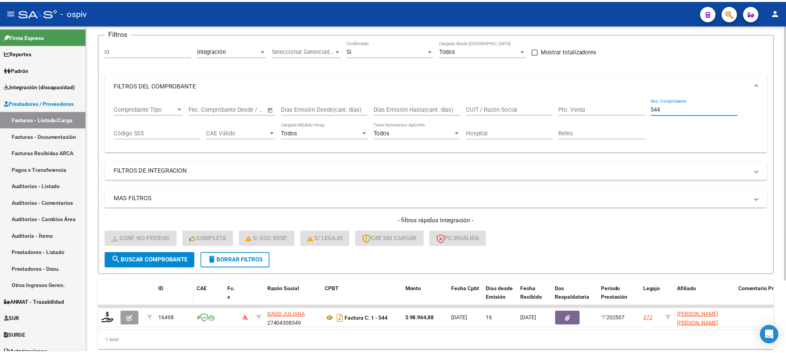
scroll to position [76, 0]
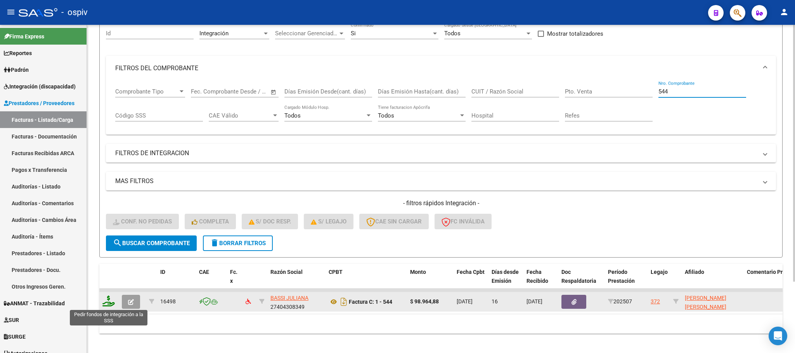
click at [109, 136] on icon at bounding box center [108, 301] width 12 height 11
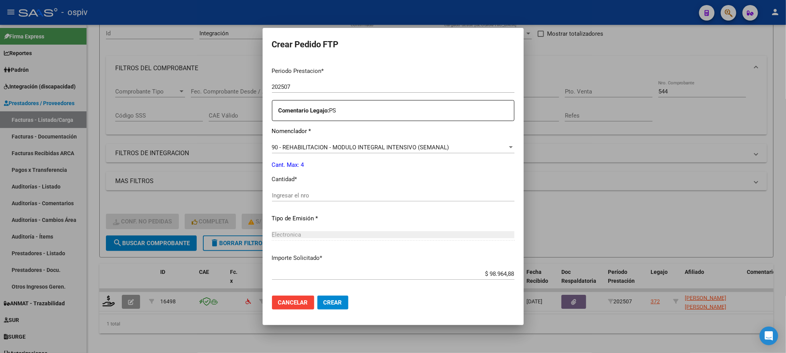
scroll to position [290, 0]
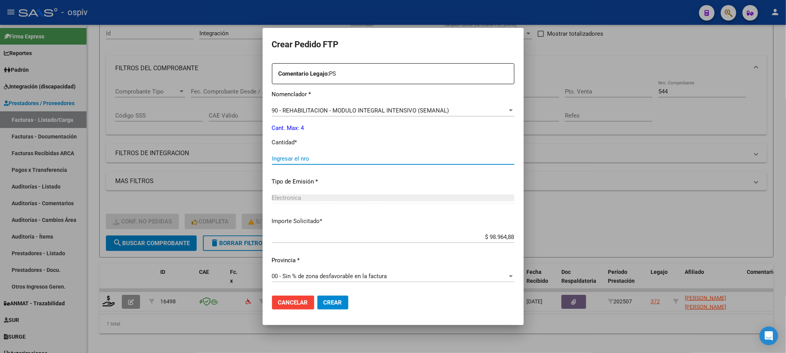
click at [301, 136] on input "Ingresar el nro" at bounding box center [393, 158] width 242 height 7
click at [301, 136] on button "Crear" at bounding box center [332, 303] width 31 height 14
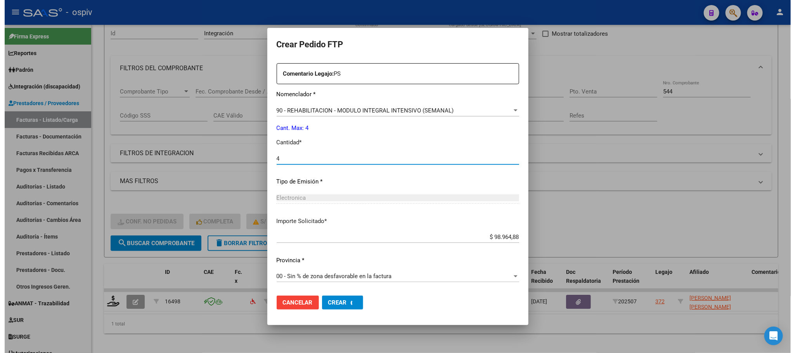
scroll to position [0, 0]
